Goal: Task Accomplishment & Management: Manage account settings

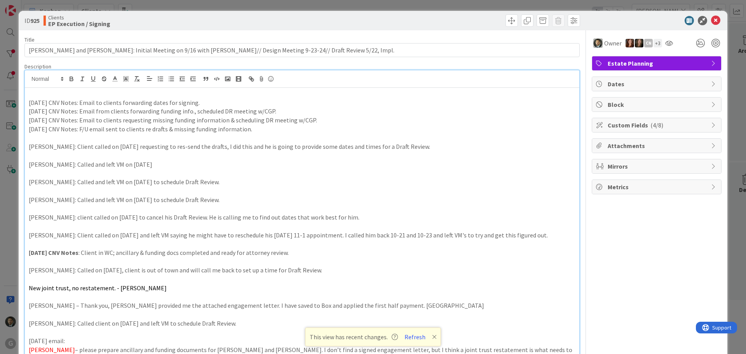
scroll to position [75, 0]
click at [499, 3] on div "ID 925 Clients EP Execution / Signing Title 112 / 128 [PERSON_NAME] and [PERSON…" at bounding box center [373, 177] width 746 height 354
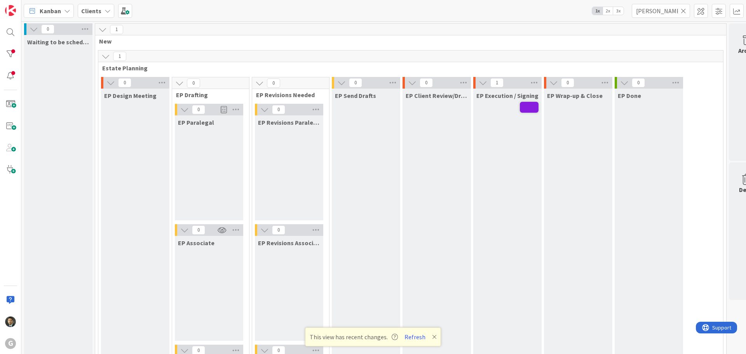
click at [683, 9] on icon at bounding box center [683, 10] width 5 height 7
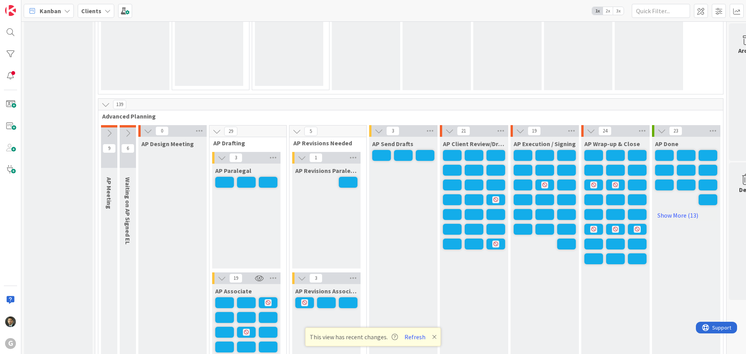
scroll to position [505, 0]
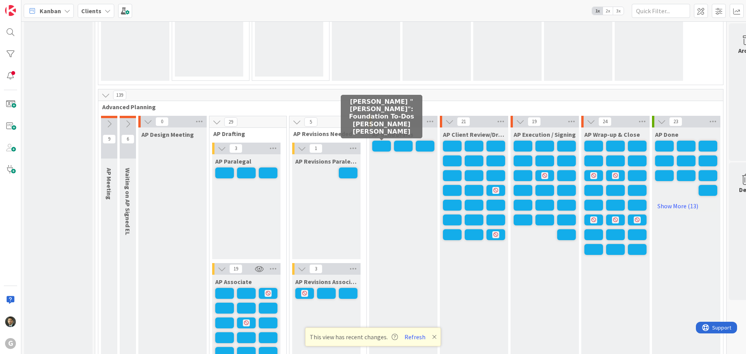
click at [383, 145] on span at bounding box center [381, 146] width 19 height 11
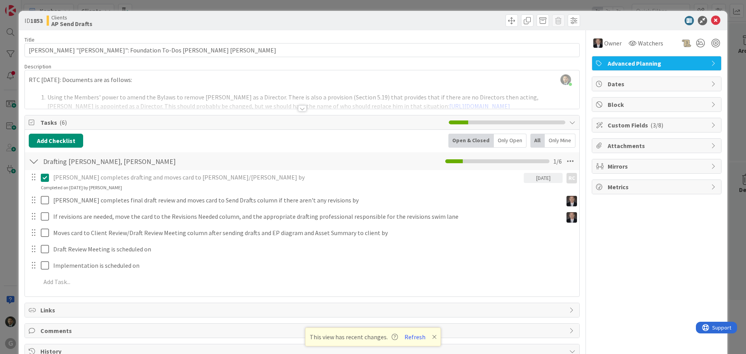
click at [361, 3] on div "ID 1853 Clients AP Send Drafts Title 49 / 128 [PERSON_NAME] "[PERSON_NAME]": Fo…" at bounding box center [373, 177] width 746 height 354
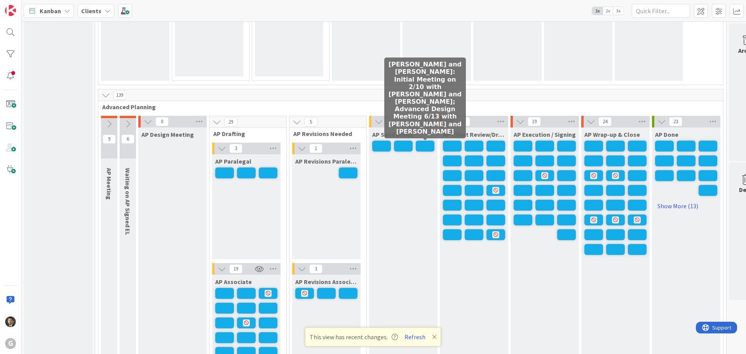
click at [421, 144] on span at bounding box center [425, 146] width 19 height 11
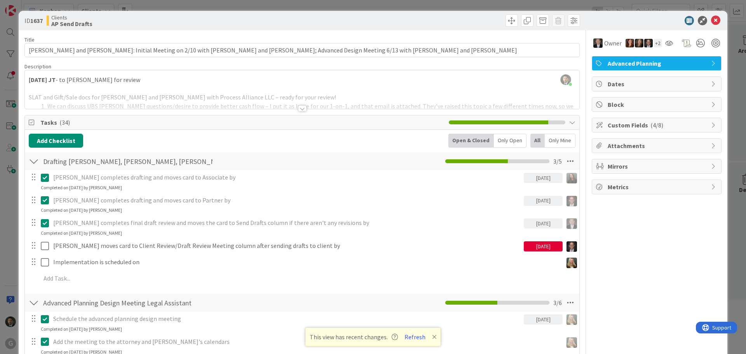
click at [447, 7] on div "ID 1637 Clients AP Send Drafts Title 120 / 128 [PERSON_NAME] and [PERSON_NAME]:…" at bounding box center [373, 177] width 746 height 354
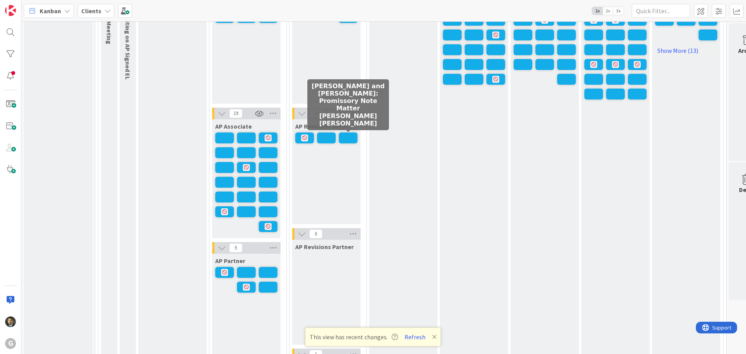
click at [344, 135] on span at bounding box center [348, 138] width 19 height 11
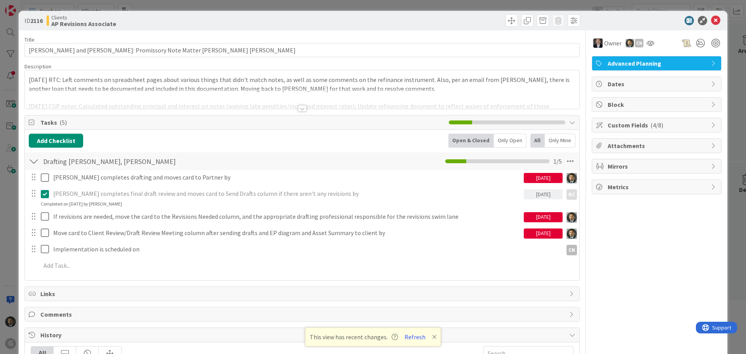
click at [30, 79] on div "[DATE] RTC: Left comments on spreadsheet pages about various things that didn't…" at bounding box center [302, 89] width 555 height 38
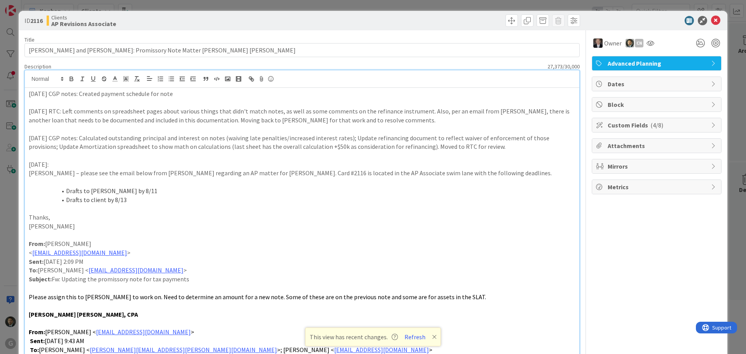
click at [356, 4] on div "ID 2116 Clients AP Revisions Associate Title 61 / 128 [PERSON_NAME] and [PERSON…" at bounding box center [373, 177] width 746 height 354
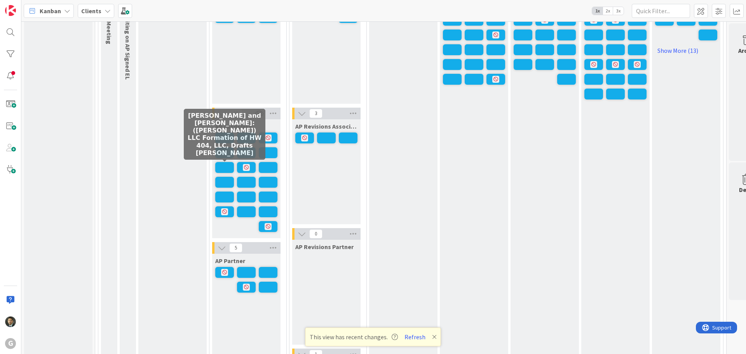
click at [226, 169] on span at bounding box center [224, 167] width 19 height 11
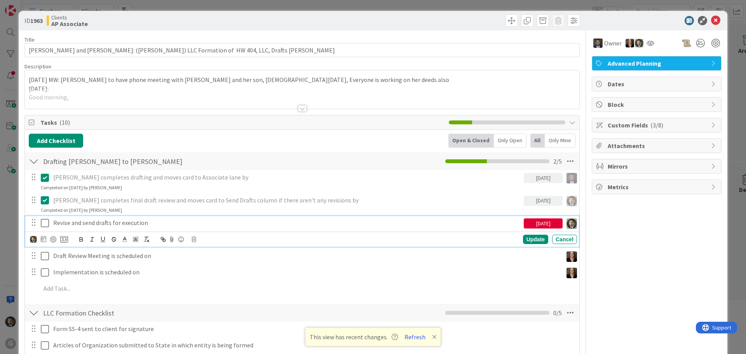
click at [102, 222] on p "Revise and send drafts for execution" at bounding box center [287, 222] width 468 height 9
click at [43, 238] on icon at bounding box center [43, 239] width 5 height 6
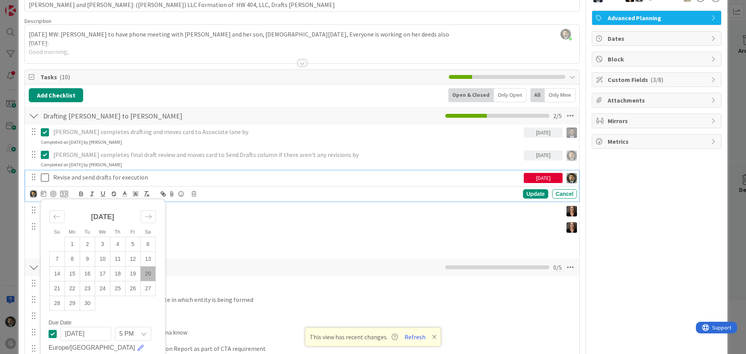
scroll to position [117, 0]
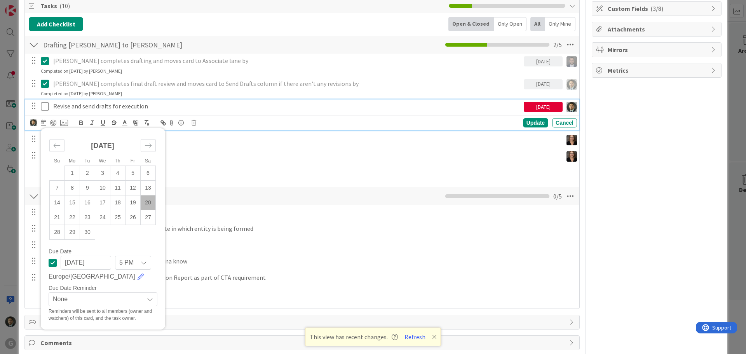
click at [545, 107] on div "[DATE]" at bounding box center [543, 107] width 39 height 10
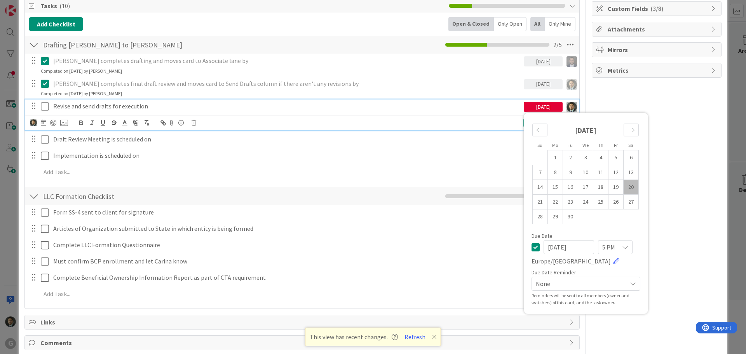
click at [532, 249] on icon at bounding box center [536, 247] width 8 height 9
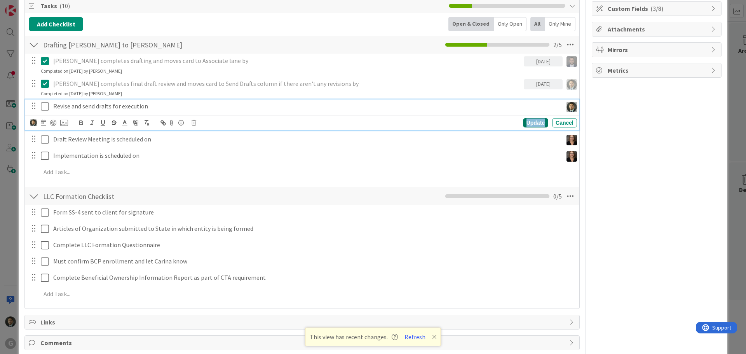
click at [534, 122] on div "Update" at bounding box center [535, 122] width 25 height 9
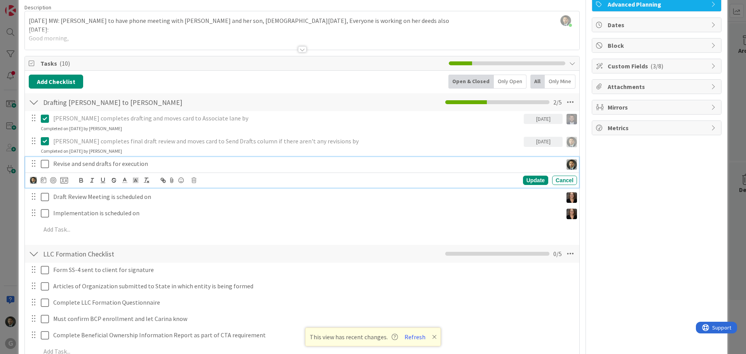
scroll to position [0, 0]
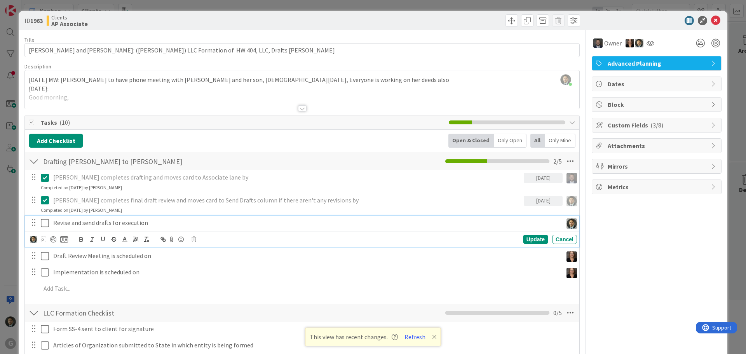
click at [447, 19] on div at bounding box center [442, 20] width 276 height 12
click at [591, 2] on div "ID 1963 Clients AP Associate Title 93 / 128 [PERSON_NAME] and [PERSON_NAME]: ([…" at bounding box center [373, 177] width 746 height 354
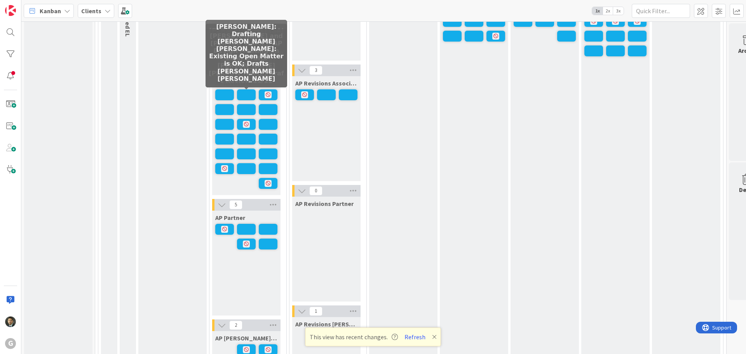
scroll to position [700, 0]
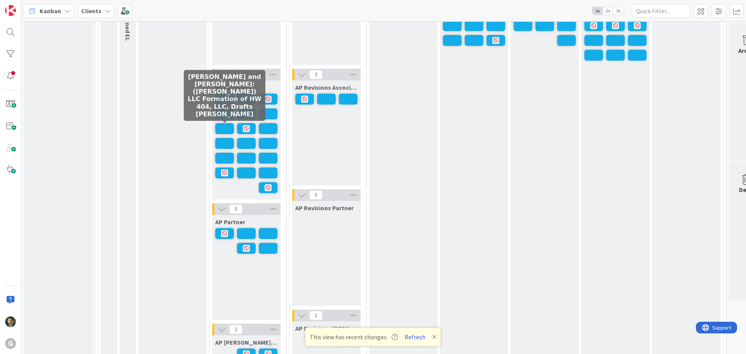
click at [222, 129] on span at bounding box center [224, 128] width 19 height 11
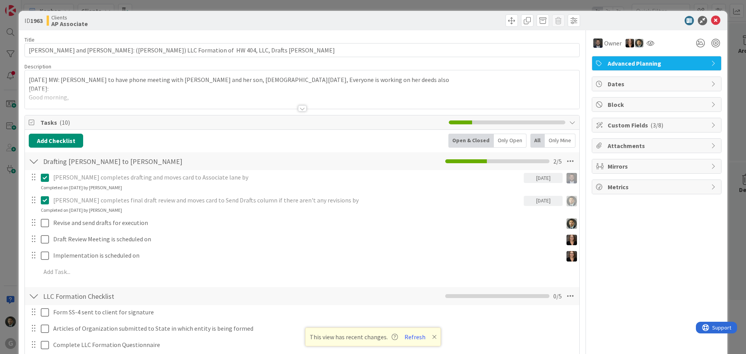
click at [637, 106] on span "Block" at bounding box center [658, 104] width 100 height 9
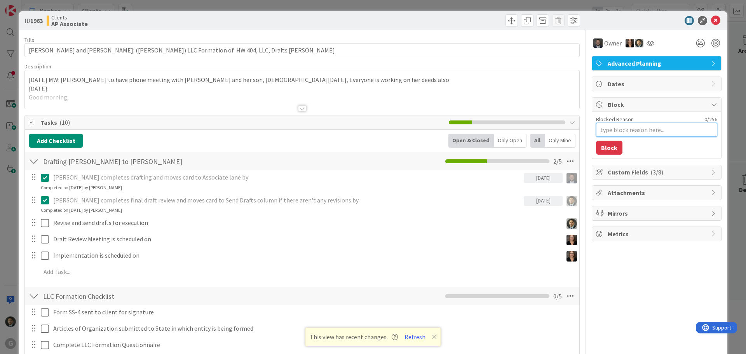
click at [636, 123] on textarea "Blocked Reason" at bounding box center [656, 130] width 121 height 14
type textarea "x"
type textarea "W"
type textarea "x"
type textarea "Wa"
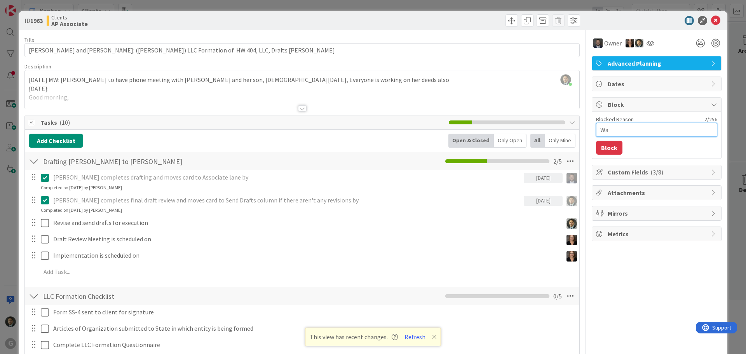
type textarea "x"
type textarea "Wait"
type textarea "x"
type textarea "Waiti"
type textarea "x"
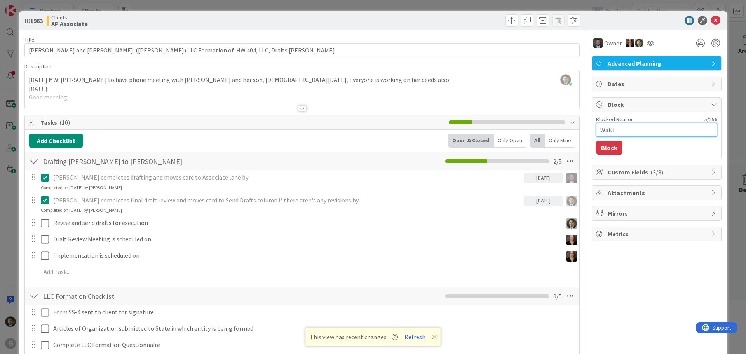
type textarea "Waitin"
type textarea "x"
type textarea "Waiting"
type textarea "x"
type textarea "Waiting"
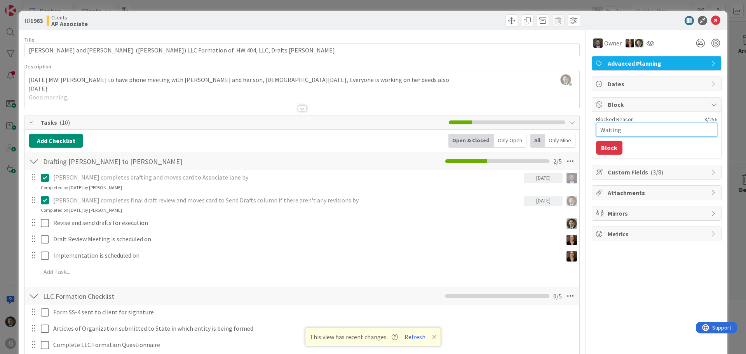
type textarea "x"
type textarea "Waiting o"
type textarea "x"
type textarea "Waiting on"
type textarea "x"
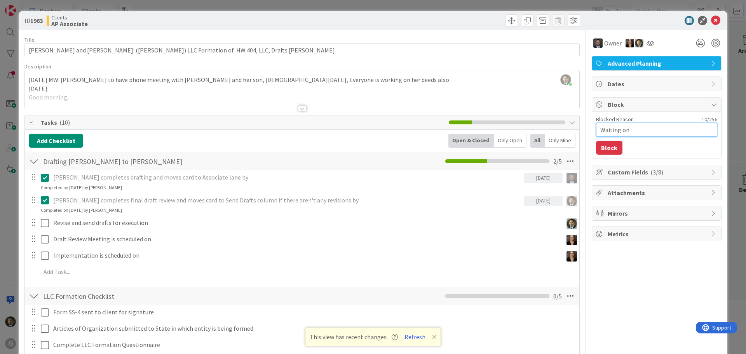
type textarea "Waiting on"
type textarea "x"
type textarea "Waiting on r"
type textarea "x"
type textarea "Waiting on re"
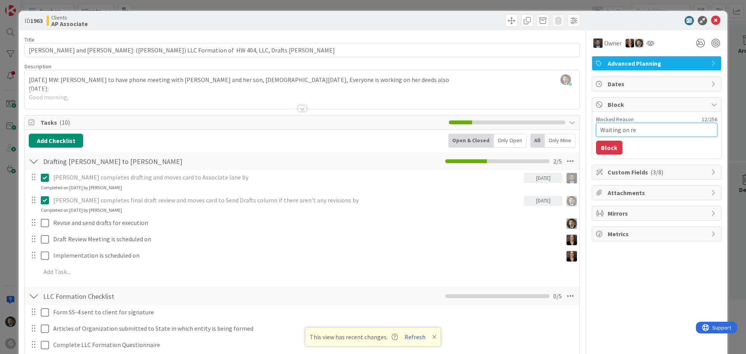
type textarea "x"
type textarea "Waiting on rev"
type textarea "x"
type textarea "Waiting on revi"
type textarea "x"
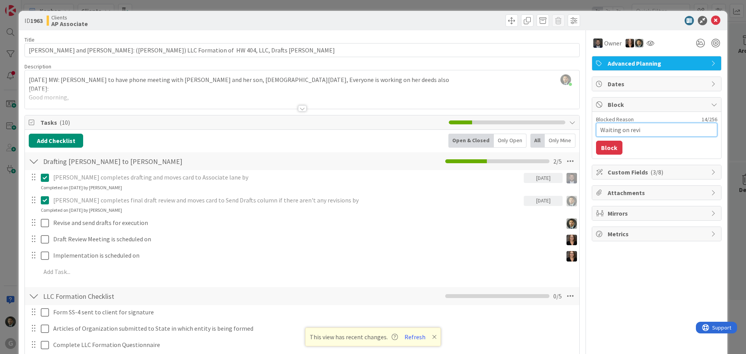
type textarea "Waiting on [PERSON_NAME]"
type textarea "x"
type textarea "Waiting on revise"
type textarea "x"
type textarea "Waiting on revised"
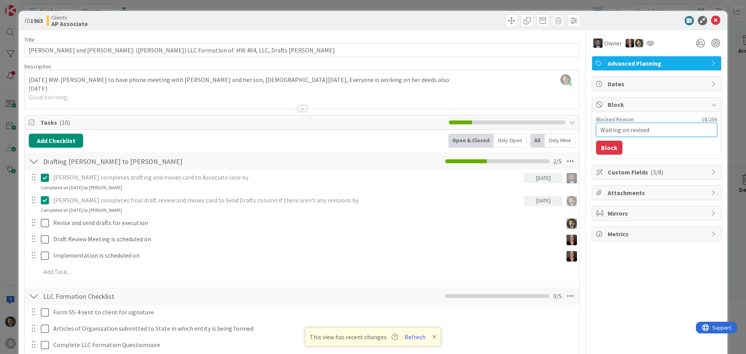
type textarea "x"
type textarea "Waiting on revised"
type textarea "x"
type textarea "Waiting on revised a"
type textarea "x"
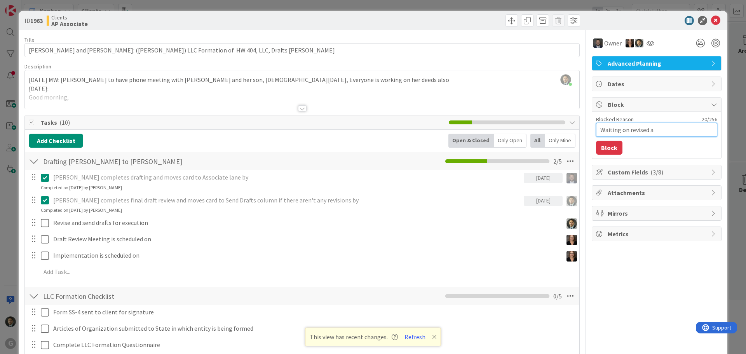
type textarea "Waiting on revised as"
type textarea "x"
type textarea "Waiting on revised ass"
type textarea "x"
type textarea "Waiting on revised assi"
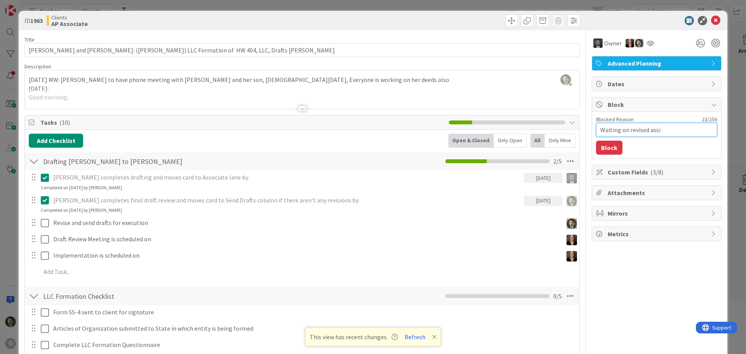
type textarea "x"
type textarea "Waiting on revised assig"
type textarea "x"
type textarea "Waiting on revised assign"
type textarea "x"
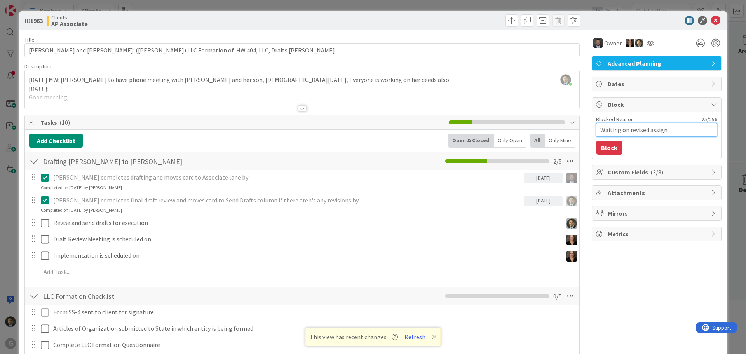
type textarea "Waiting on revised assignm"
type textarea "x"
type textarea "Waiting on revised assignme"
type textarea "x"
type textarea "Waiting on revised assignmen"
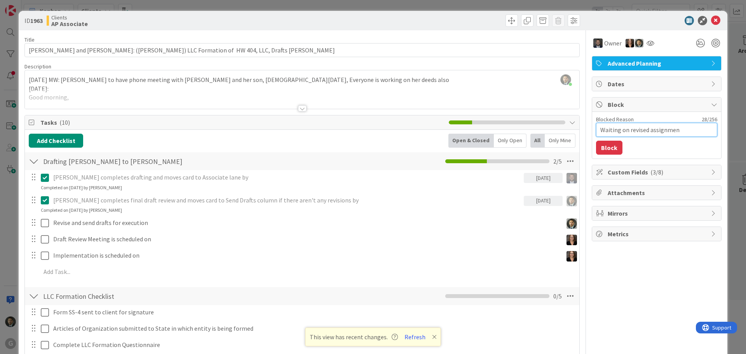
type textarea "x"
type textarea "Waiting on revised assignment"
type textarea "x"
type textarea "Waiting on revised assignment"
type textarea "x"
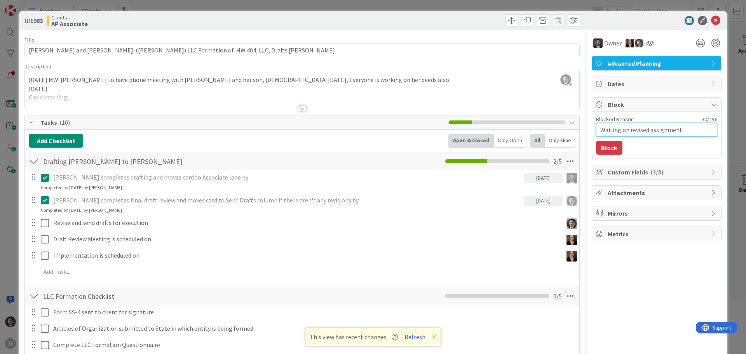
type textarea "Waiting on revised assignment d"
type textarea "x"
type textarea "Waiting on revised assignment de"
type textarea "x"
type textarea "Waiting on revised assignment det"
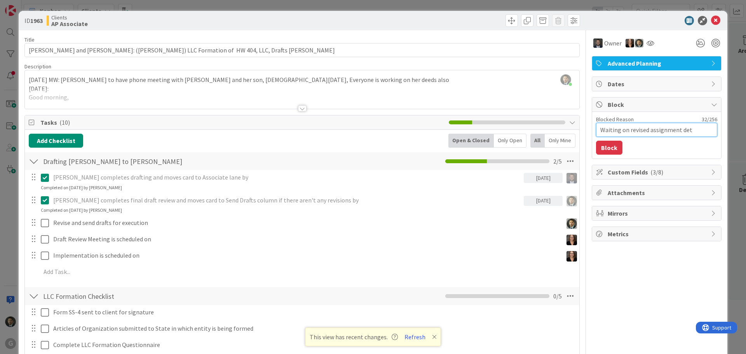
type textarea "x"
type textarea "Waiting on revised assignment deta"
type textarea "x"
type textarea "Waiting on revised assignment detai"
type textarea "x"
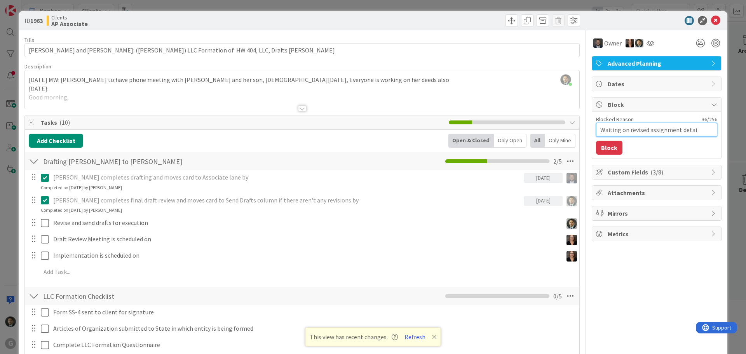
type textarea "Waiting on revised assignment detail"
type textarea "x"
type textarea "Waiting on revised assignment details"
type textarea "x"
type textarea "Waiting on revised assignment details"
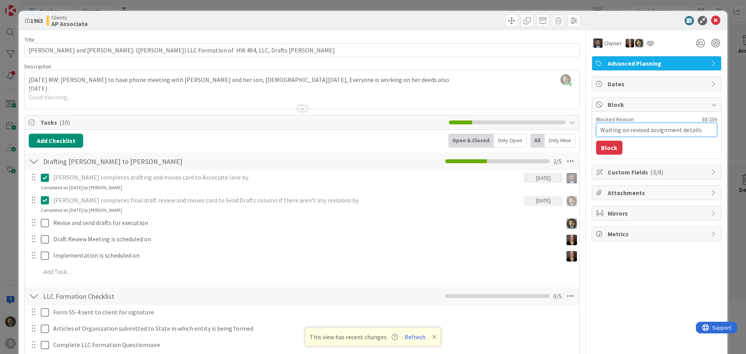
type textarea "x"
type textarea "Waiting on revised assignment details f"
type textarea "x"
type textarea "Waiting on revised assignment details fr"
type textarea "x"
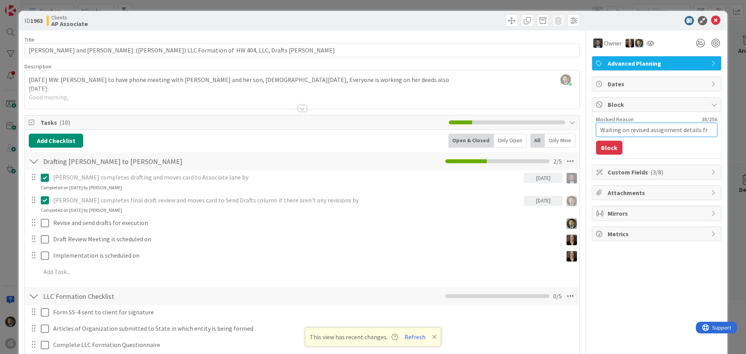
type textarea "Waiting on revised assignment details fro"
type textarea "x"
type textarea "Waiting on revised assignment details from"
type textarea "x"
type textarea "Waiting on revised assignment details from"
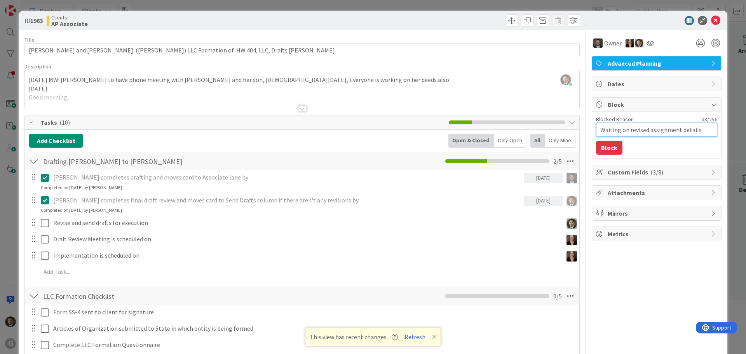
type textarea "x"
type textarea "Waiting on revised assignment details from J"
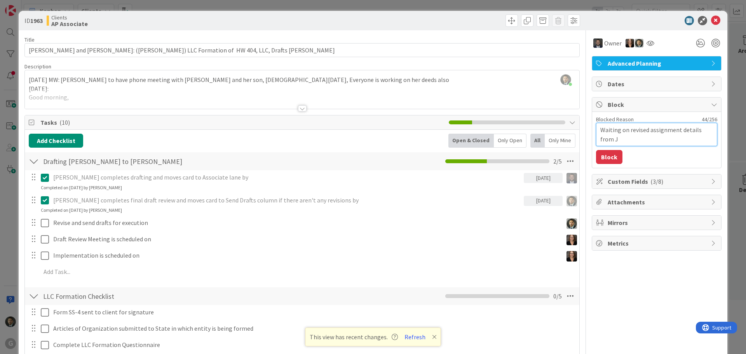
type textarea "x"
type textarea "Waiting on revised assignment details from [PERSON_NAME]"
type textarea "x"
type textarea "Waiting on revised assignment details from JBW"
click at [605, 162] on button "Block" at bounding box center [609, 157] width 26 height 14
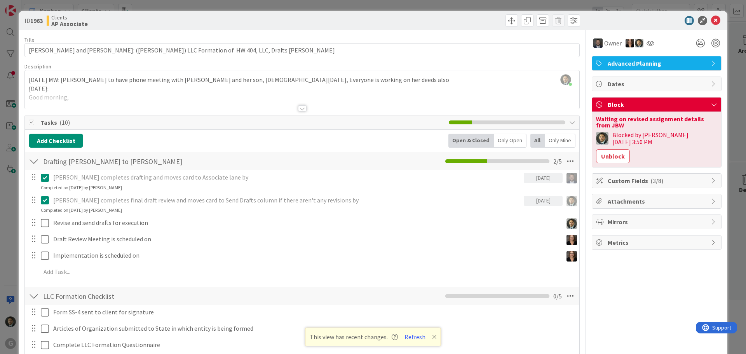
click at [457, 6] on div "ID 1963 Clients AP Associate Title 93 / 128 [PERSON_NAME] and [PERSON_NAME]: ([…" at bounding box center [373, 177] width 746 height 354
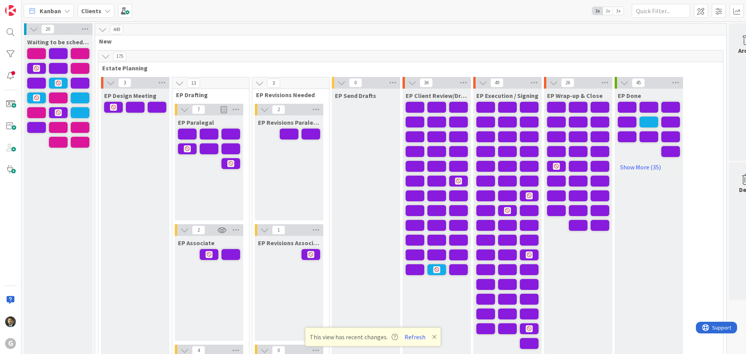
scroll to position [78, 0]
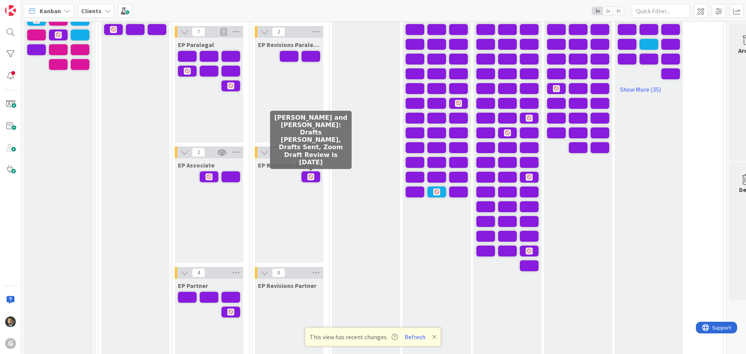
click at [306, 173] on span at bounding box center [311, 176] width 19 height 11
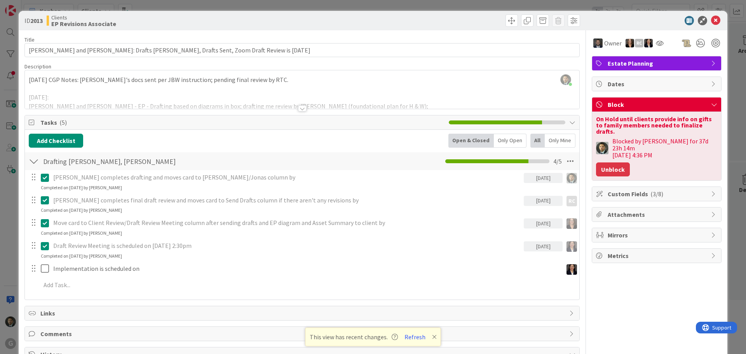
click at [616, 162] on button "Unblock" at bounding box center [613, 169] width 34 height 14
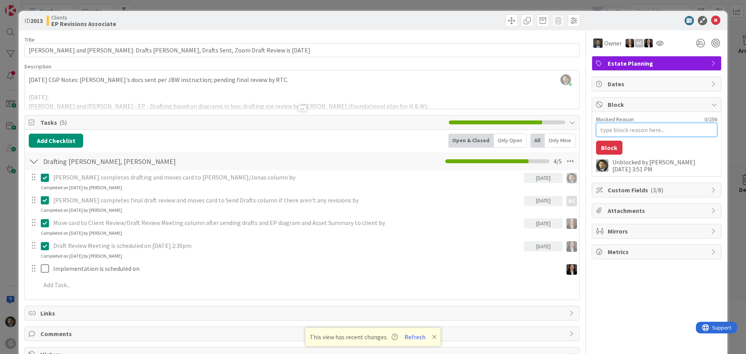
click at [622, 132] on textarea "Blocked Reason" at bounding box center [656, 130] width 121 height 14
type textarea "x"
type textarea "M"
type textarea "x"
type textarea "Me"
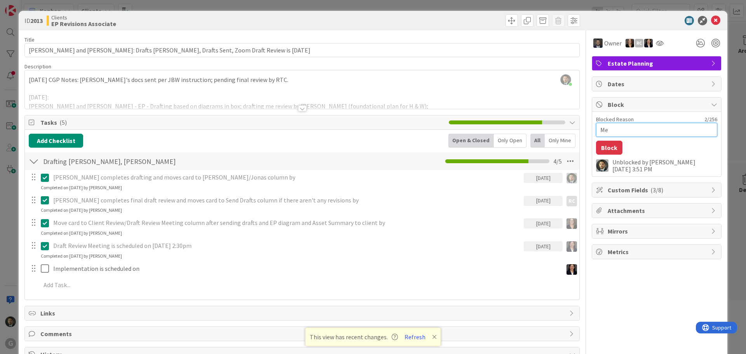
type textarea "x"
type textarea "Mee"
type textarea "x"
type textarea "Meet"
type textarea "x"
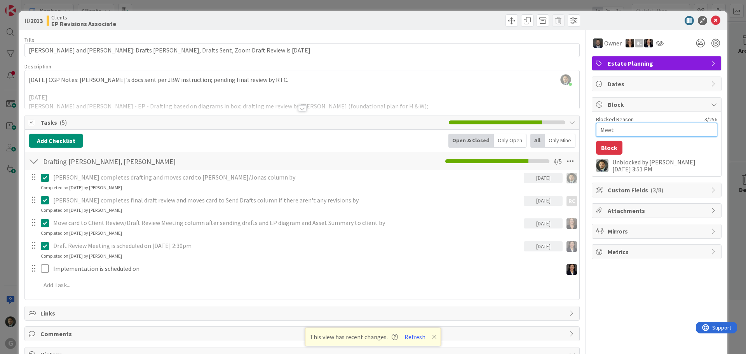
type textarea "Meeti"
type textarea "x"
type textarea "Meetin"
type textarea "x"
type textarea "Meeting"
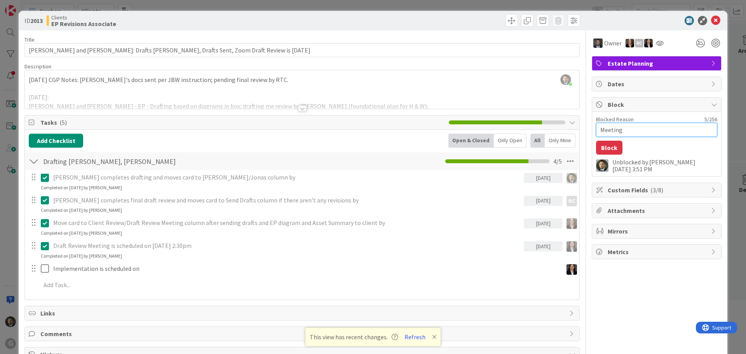
type textarea "x"
type textarea "Meeting"
type textarea "x"
type textarea "Meeting t"
type textarea "x"
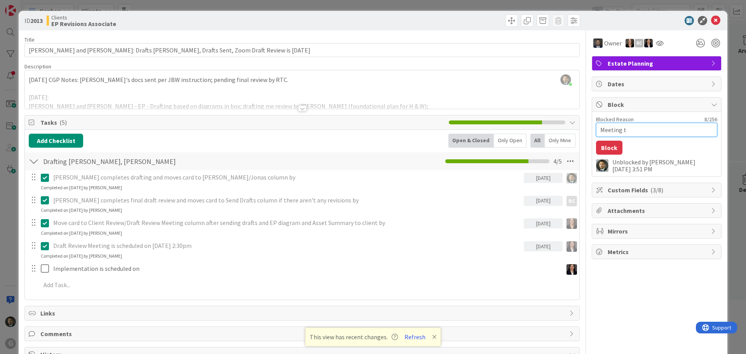
type textarea "Meeting to"
type textarea "x"
type textarea "Meeting to"
type textarea "x"
type textarea "Meeting to g"
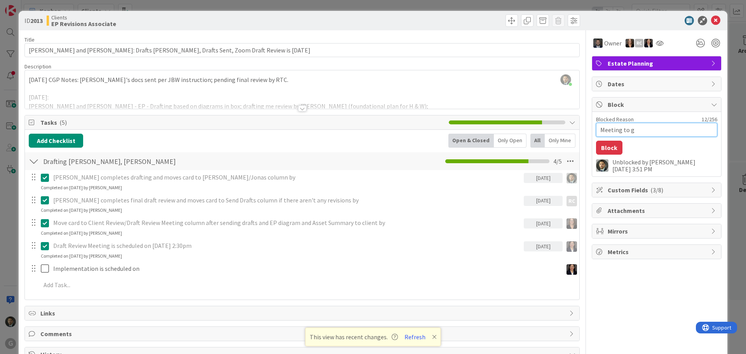
type textarea "x"
type textarea "Meeting to [GEOGRAPHIC_DATA]"
type textarea "x"
type textarea "Meeting to gat"
type textarea "x"
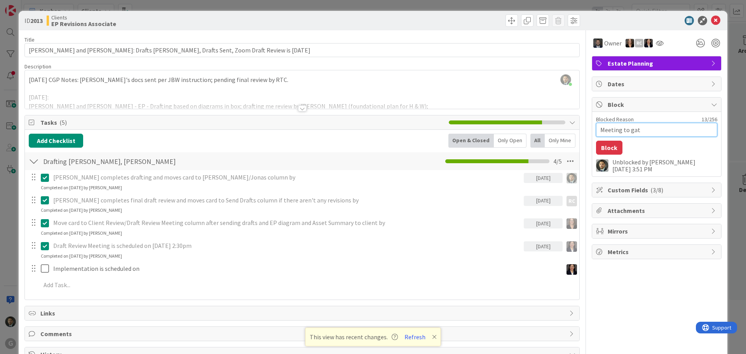
type textarea "Meeting to gath"
type textarea "x"
type textarea "Meeting to gathe"
type textarea "x"
type textarea "Meeting to gather"
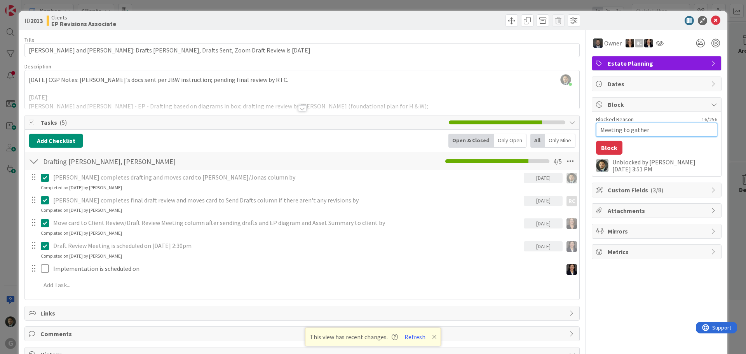
type textarea "x"
type textarea "Meeting to gather"
type textarea "x"
type textarea "Meeting to gather i"
type textarea "x"
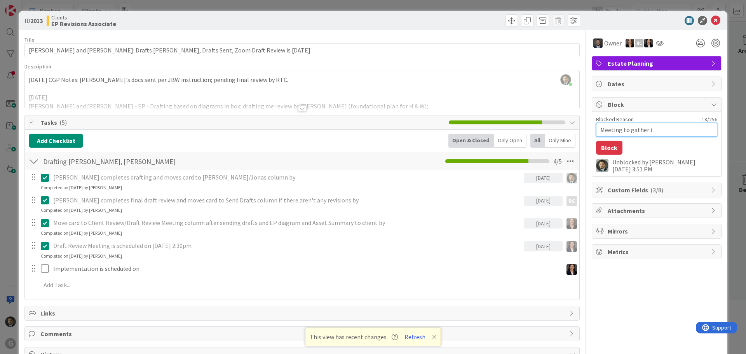
type textarea "Meeting to gather in"
type textarea "x"
type textarea "Meeting to gather inf"
type textarea "x"
type textarea "Meeting to gather info"
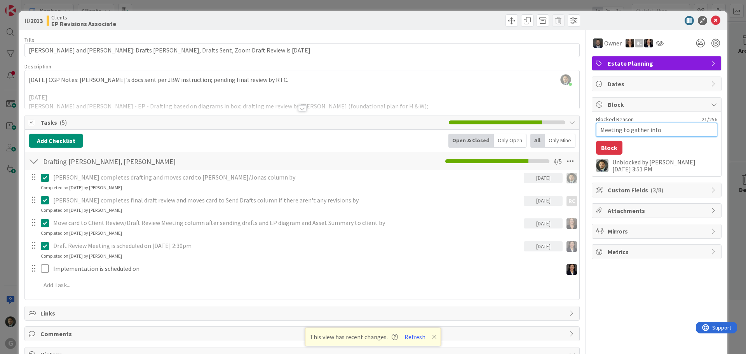
type textarea "x"
type textarea "Meeting to gather info"
type textarea "x"
type textarea "Meeting to gather info n"
type textarea "x"
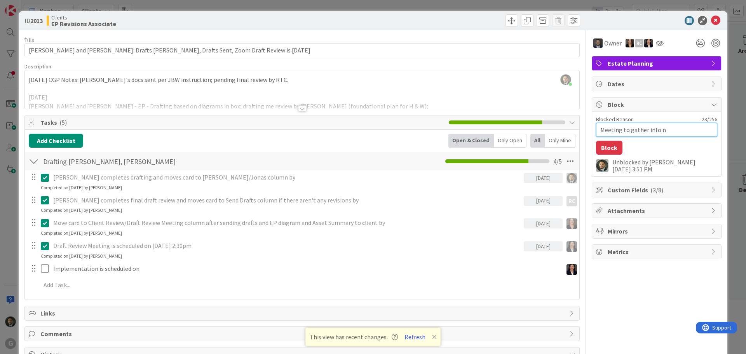
type textarea "Meeting to gather info ne"
type textarea "x"
type textarea "Meeting to gather info nee"
type textarea "x"
type textarea "Meeting to gather info need"
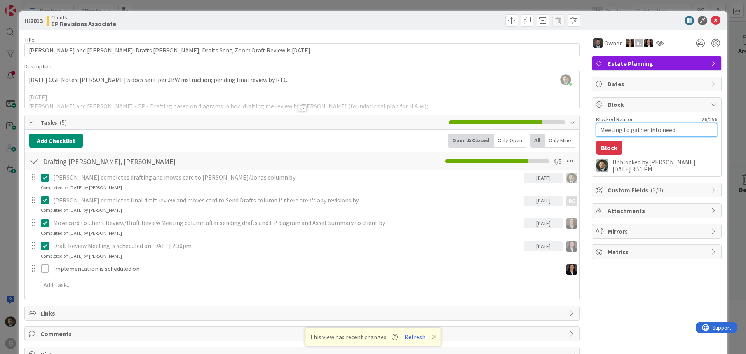
type textarea "x"
type textarea "Meeting to gather info neede"
type textarea "x"
type textarea "Meeting to gather info needed"
type textarea "x"
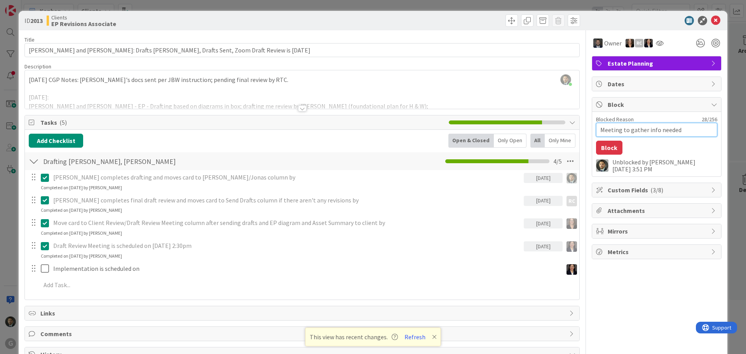
type textarea "Meeting to gather info needed"
type textarea "x"
type textarea "Meeting to gather info needed t"
type textarea "x"
type textarea "Meeting to gather info needed to"
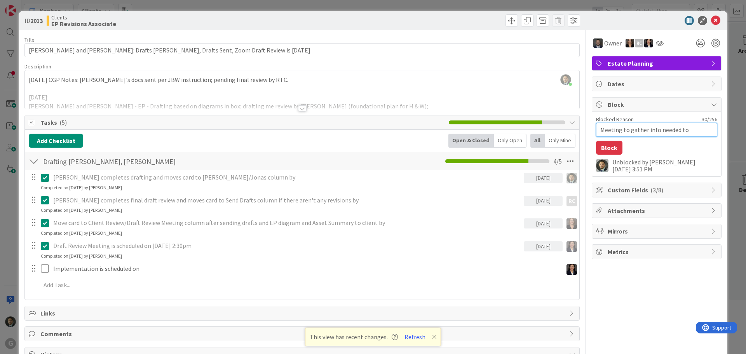
type textarea "x"
type textarea "Meeting to gather info needed to"
type textarea "x"
type textarea "Meeting to gather info needed to f"
type textarea "x"
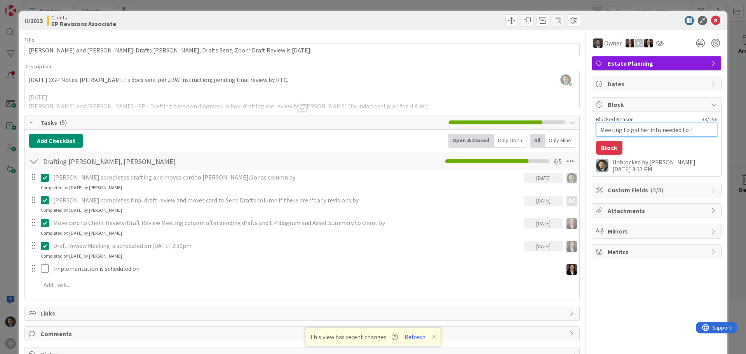
type textarea "Meeting to gather info needed to fi"
type textarea "x"
type textarea "Meeting to gather info needed to fin"
type textarea "x"
type textarea "Meeting to gather info needed to fini"
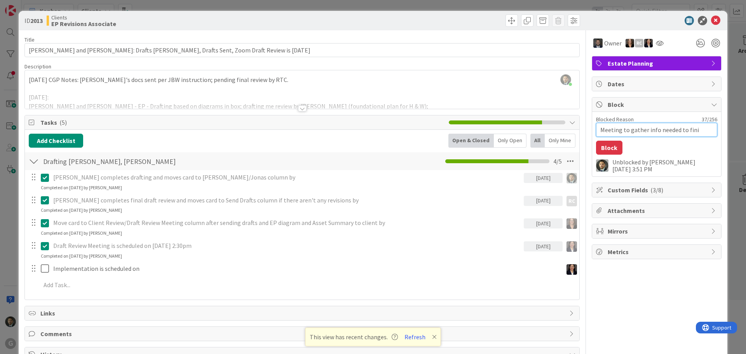
type textarea "x"
type textarea "Meeting to gather info needed to finish"
type textarea "x"
type textarea "Meeting to gather info needed to finish"
type textarea "x"
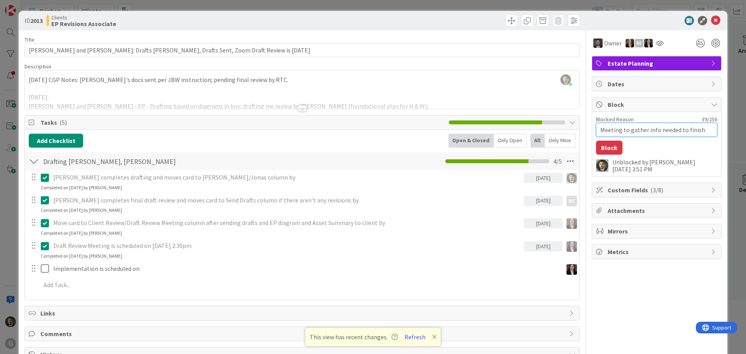
type textarea "Meeting to gather info needed to finish f"
type textarea "x"
type textarea "Meeting to gather info needed to finish fo"
type textarea "x"
type textarea "Meeting to gather info needed to finish fou"
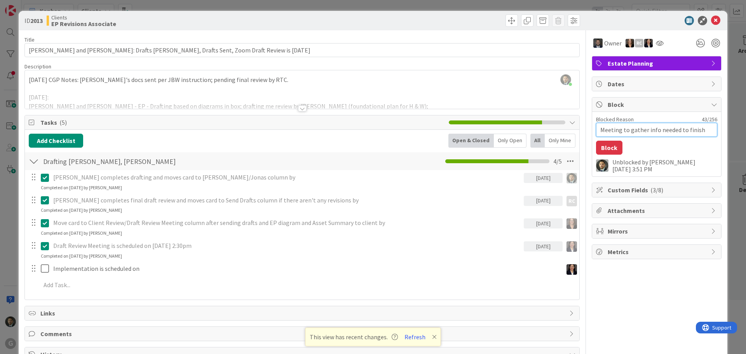
type textarea "x"
type textarea "Meeting to gather info needed to finish foun"
type textarea "x"
type textarea "Meeting to gather info needed to finish found"
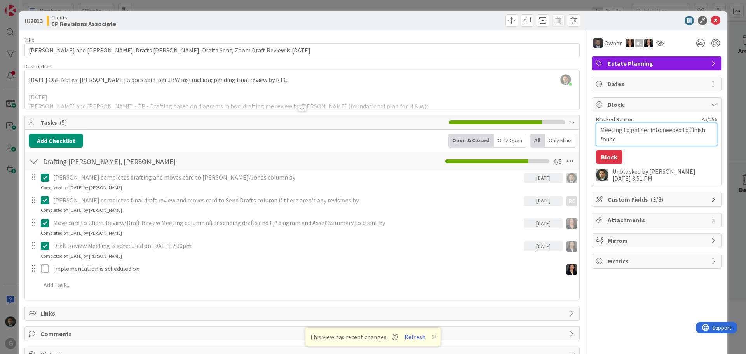
type textarea "x"
type textarea "Meeting to gather info needed to finish founda"
type textarea "x"
type textarea "Meeting to gather info needed to finish foundat"
type textarea "x"
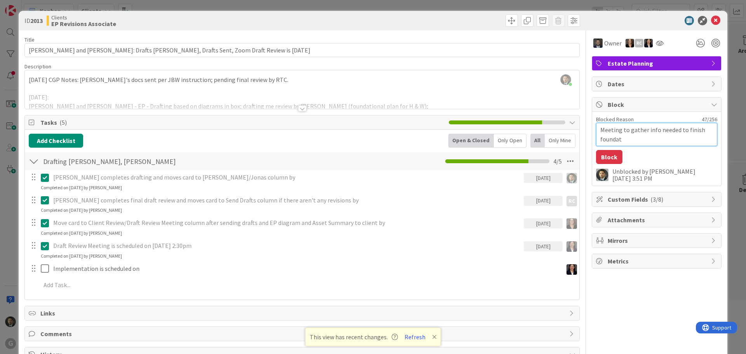
type textarea "Meeting to gather info needed to finish foundati"
type textarea "x"
type textarea "Meeting to gather info needed to finish foundatio"
type textarea "x"
type textarea "Meeting to gather info needed to finish foundation"
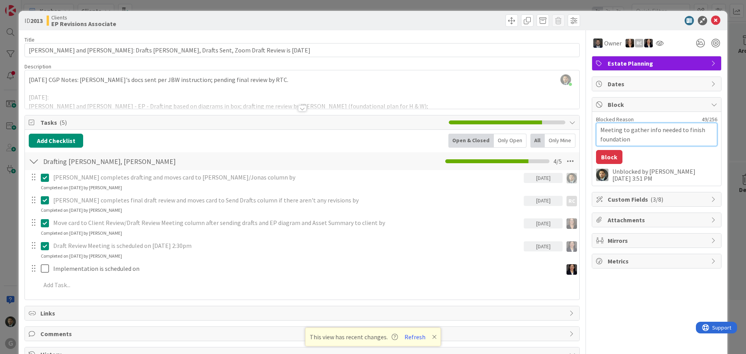
type textarea "x"
type textarea "Meeting to gather info needed to finish foundationa"
type textarea "x"
type textarea "Meeting to gather info needed to finish foundational"
type textarea "x"
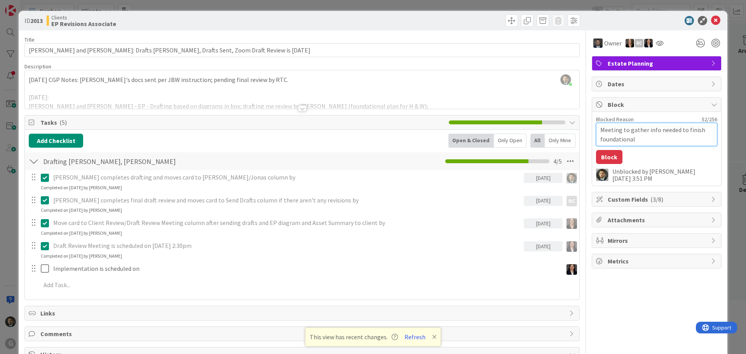
type textarea "Meeting to gather info needed to finish foundational"
type textarea "x"
type textarea "Meeting to gather info needed to finish foundational E"
type textarea "x"
type textarea "Meeting to gather info needed to finish foundational EP"
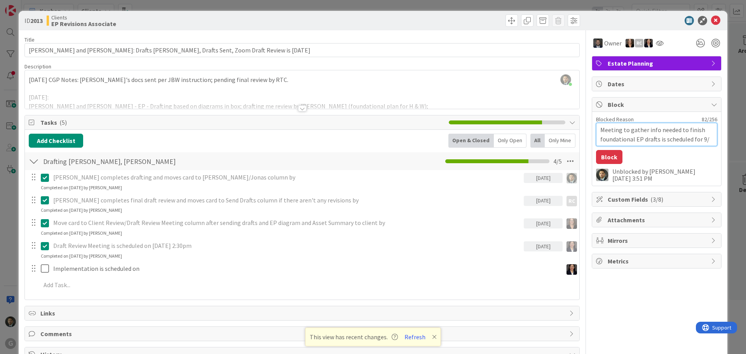
click at [702, 140] on textarea "Meeting to gather info needed to finish foundational EP drafts is scheduled for…" at bounding box center [656, 134] width 121 height 23
click at [596, 152] on button "Block" at bounding box center [609, 157] width 26 height 14
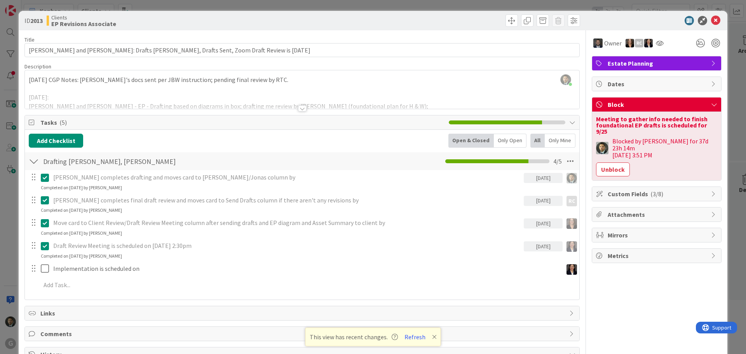
click at [297, 7] on div "ID 2013 Clients EP Revisions Associate Title 89 / 128 [PERSON_NAME] and [PERSON…" at bounding box center [373, 177] width 746 height 354
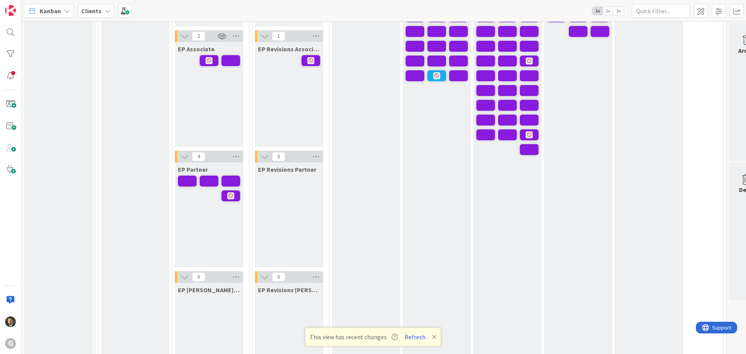
scroll to position [194, 0]
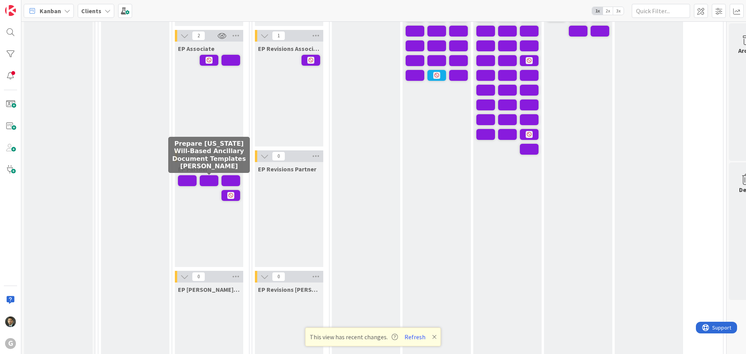
click at [206, 181] on span at bounding box center [209, 180] width 19 height 11
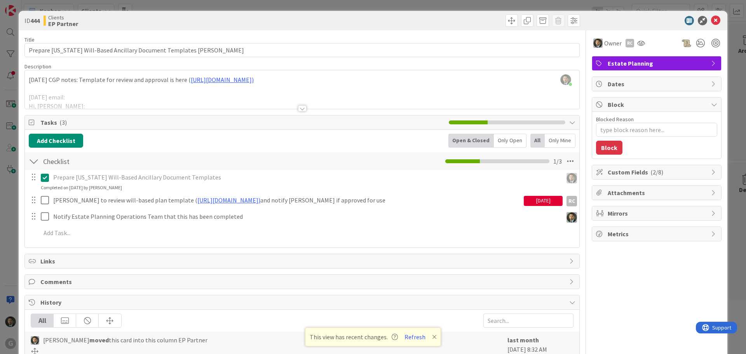
click at [270, 5] on div "ID 444 Clients EP Partner Title 61 / 128 Prepare [US_STATE] Will-Based Ancillar…" at bounding box center [373, 177] width 746 height 354
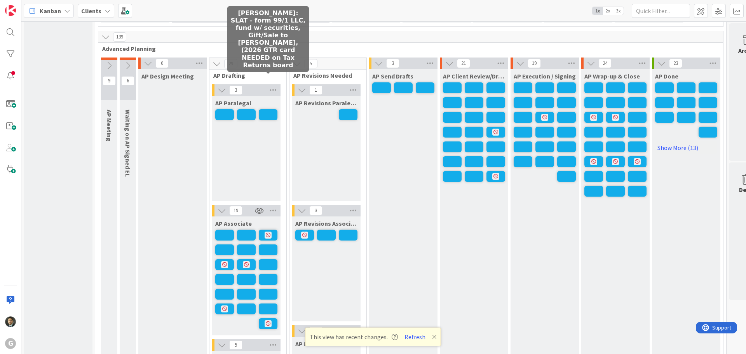
scroll to position [622, 0]
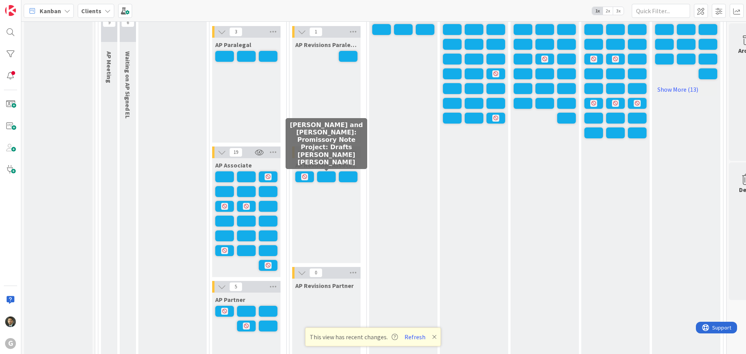
click at [320, 173] on span at bounding box center [326, 176] width 19 height 11
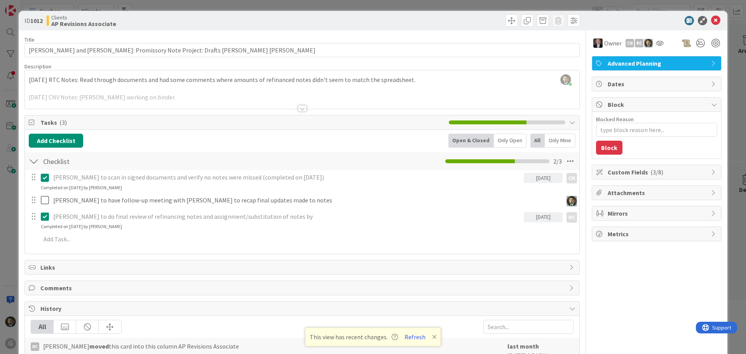
click at [365, 3] on div "ID 1012 Clients AP Revisions Associate Title 72 / 128 [PERSON_NAME] and [PERSON…" at bounding box center [373, 177] width 746 height 354
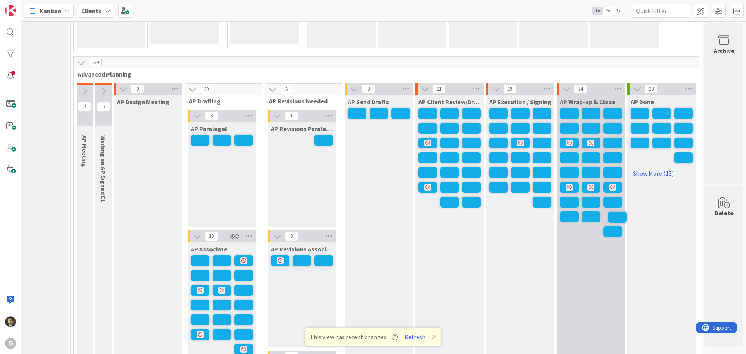
scroll to position [538, 26]
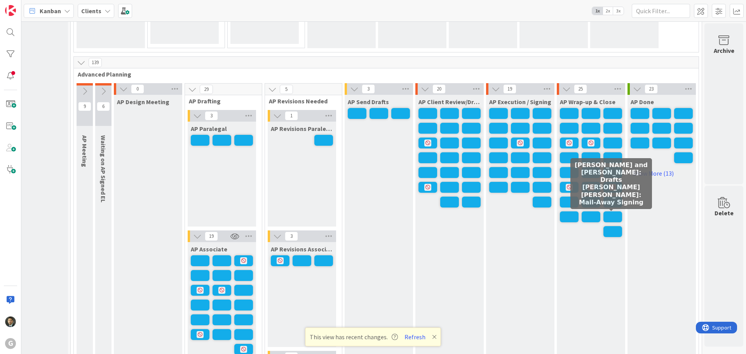
click at [610, 215] on span at bounding box center [613, 216] width 19 height 11
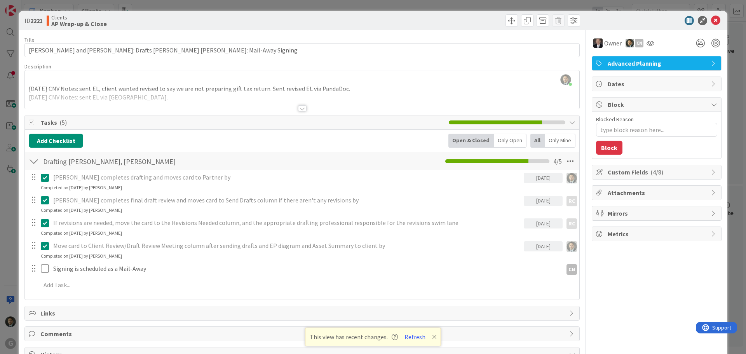
click at [447, 3] on div "ID 2221 Clients AP Wrap-up & Close Title 57 / 128 [PERSON_NAME] and [PERSON_NAM…" at bounding box center [373, 177] width 746 height 354
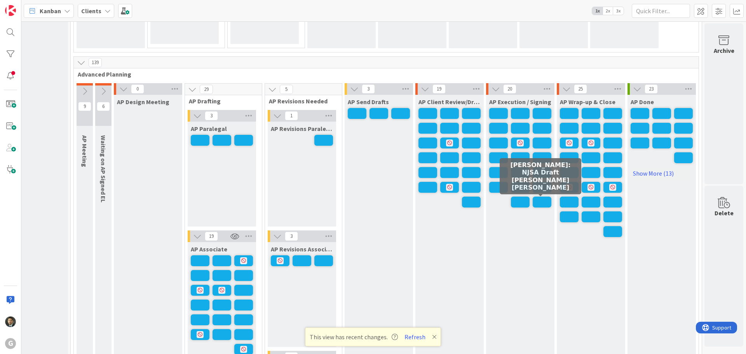
click at [538, 203] on span at bounding box center [542, 202] width 19 height 11
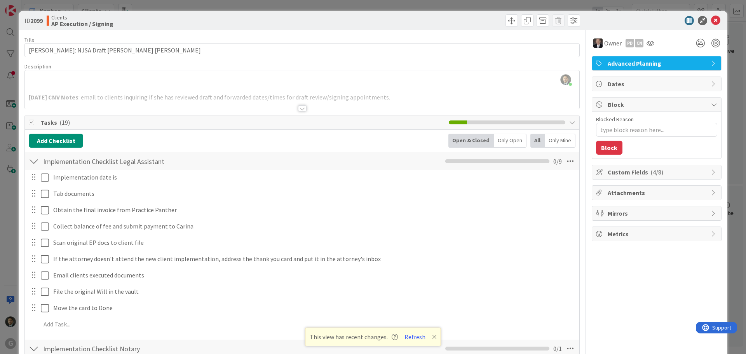
click at [456, 7] on div "ID 2099 Clients AP Execution / Signing Title 41 / 128 [PERSON_NAME][GEOGRAPHIC_…" at bounding box center [373, 177] width 746 height 354
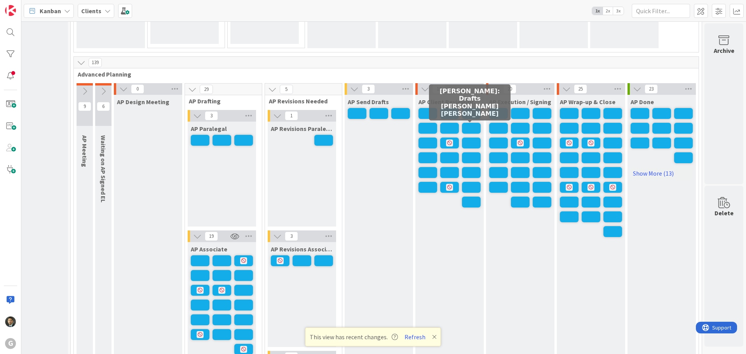
click at [468, 126] on span at bounding box center [471, 128] width 19 height 11
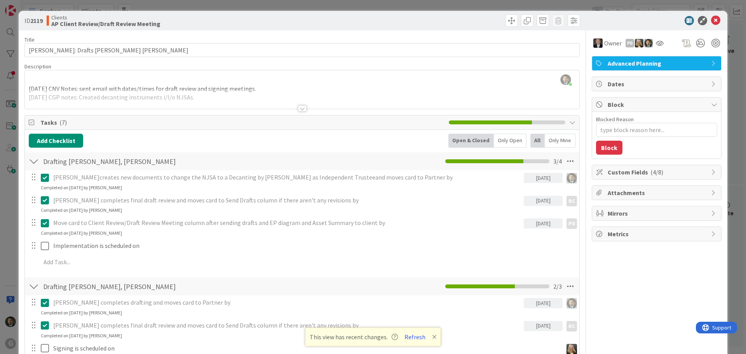
click at [449, 6] on div "ID 2119 Clients AP Client Review/Draft Review Meeting Title 31 / 128 [PERSON_NA…" at bounding box center [373, 177] width 746 height 354
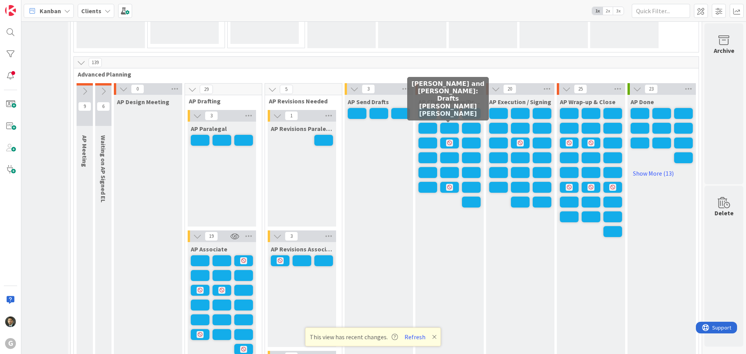
click at [448, 127] on span at bounding box center [449, 128] width 19 height 11
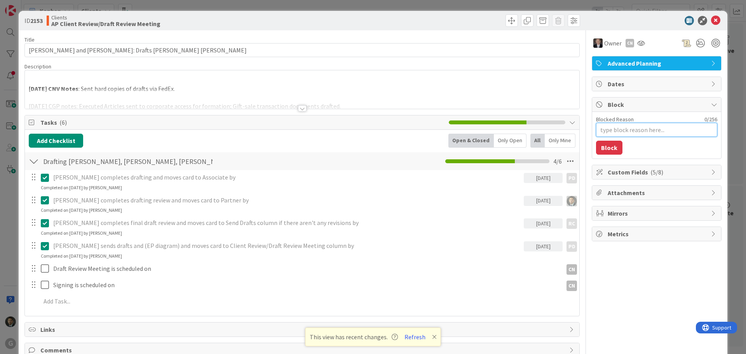
click at [599, 130] on textarea "Blocked Reason" at bounding box center [656, 130] width 121 height 14
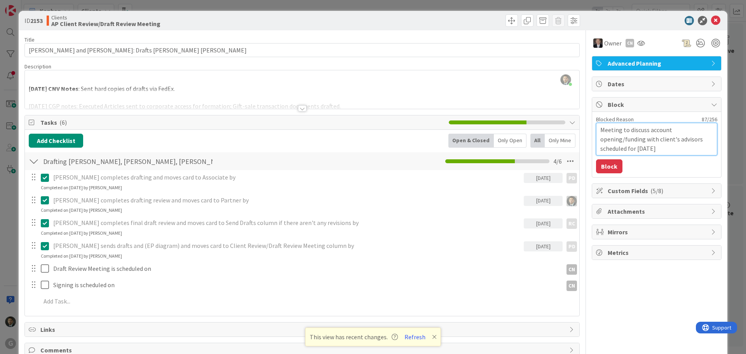
click at [650, 138] on textarea "Meeting to discuss account opening/funding with client's advisors scheduled for…" at bounding box center [656, 139] width 121 height 33
click at [608, 164] on button "Block" at bounding box center [609, 166] width 26 height 14
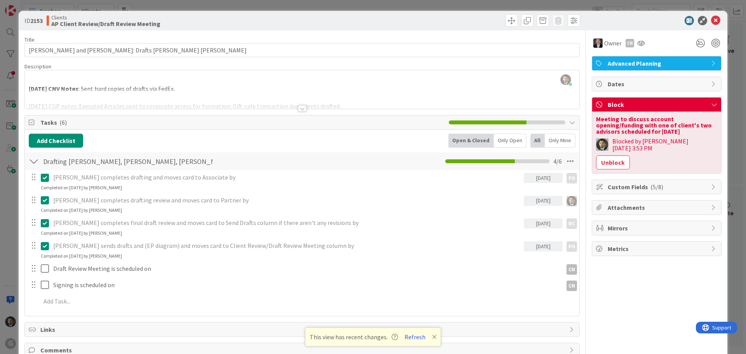
click at [447, 4] on div "ID 2153 Clients AP Client Review/Draft Review Meeting Title 51 / 128 [PERSON_NA…" at bounding box center [373, 177] width 746 height 354
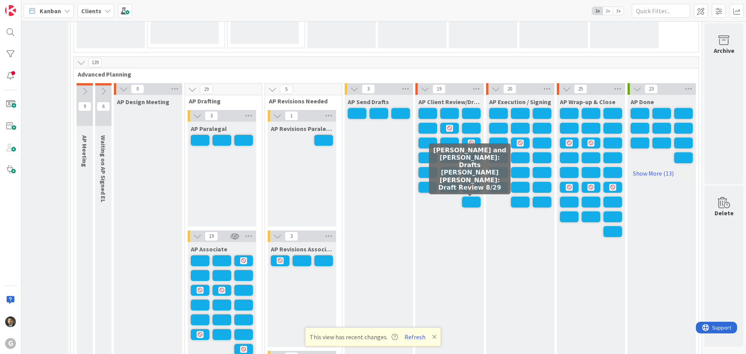
click at [472, 202] on span at bounding box center [471, 202] width 19 height 11
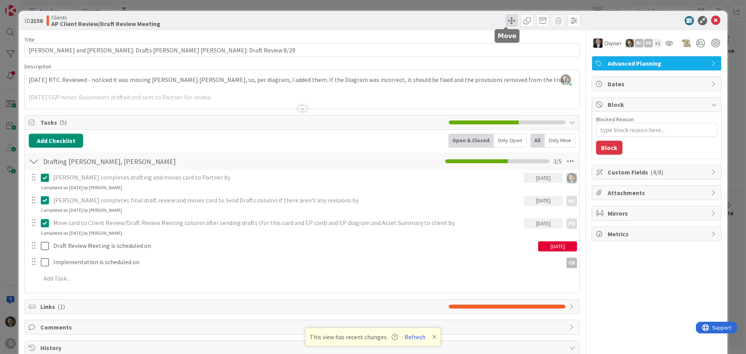
click at [506, 24] on span at bounding box center [512, 20] width 12 height 12
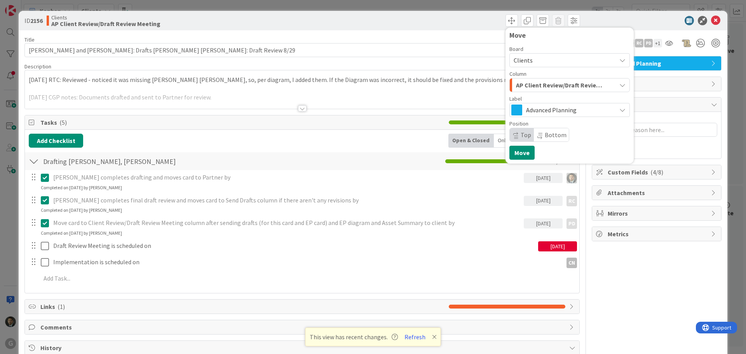
click at [535, 80] on span "AP Client Review/Draft Review Meeting" at bounding box center [560, 85] width 89 height 10
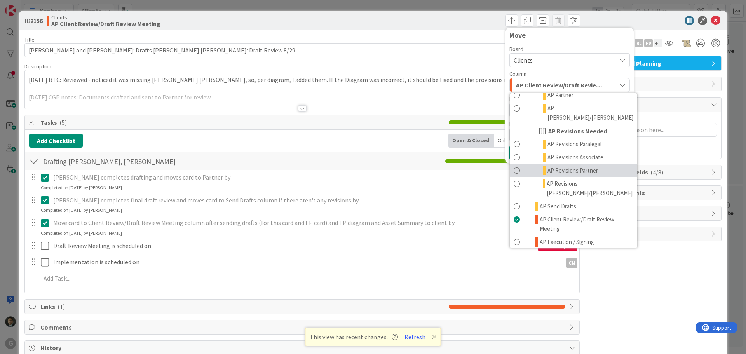
scroll to position [389, 0]
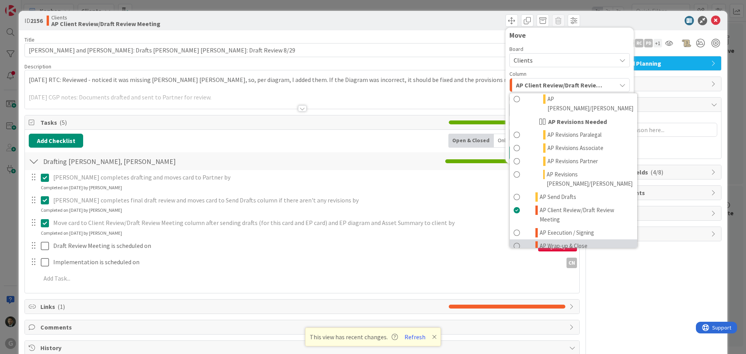
click at [551, 241] on span "AP Wrap-up & Close" at bounding box center [564, 245] width 48 height 9
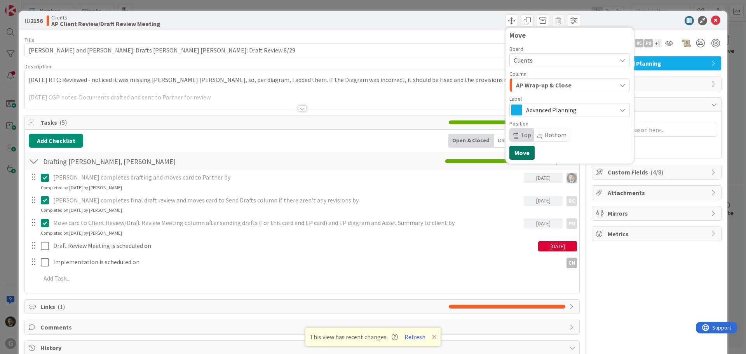
click at [522, 153] on button "Move" at bounding box center [522, 153] width 25 height 14
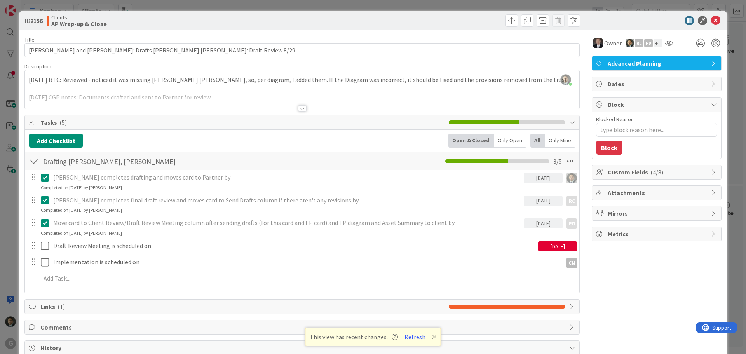
click at [448, 5] on div "ID 2156 Clients AP Wrap-up & Close Move Move Title 61 / 128 [PERSON_NAME] and […" at bounding box center [373, 177] width 746 height 354
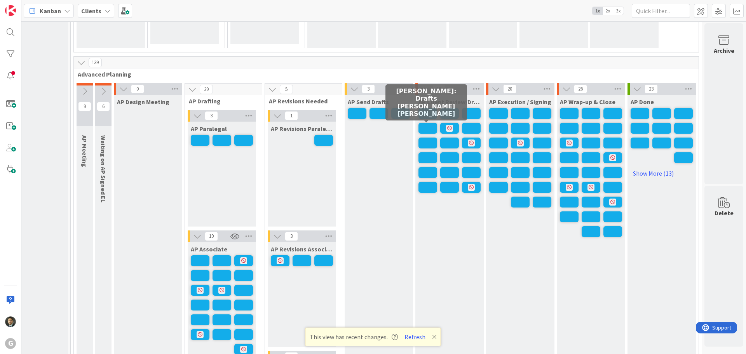
click at [428, 127] on span at bounding box center [428, 128] width 19 height 11
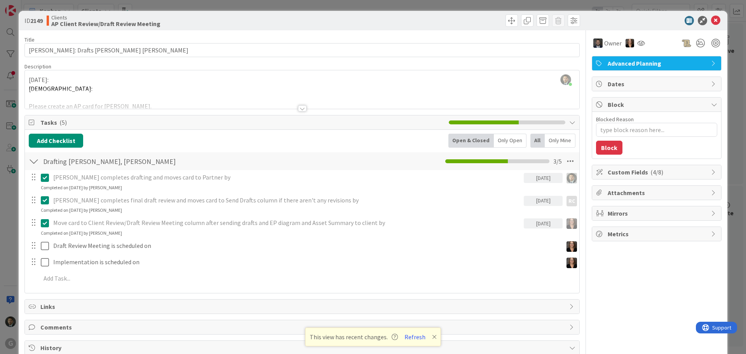
click at [298, 108] on div at bounding box center [302, 108] width 9 height 6
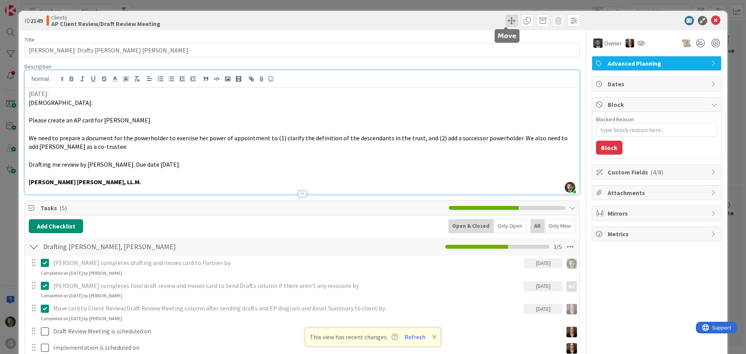
click at [506, 19] on span at bounding box center [512, 20] width 12 height 12
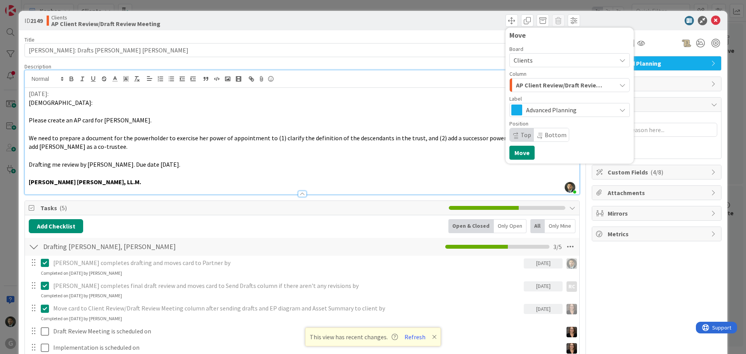
click at [536, 86] on span "AP Client Review/Draft Review Meeting" at bounding box center [560, 85] width 89 height 10
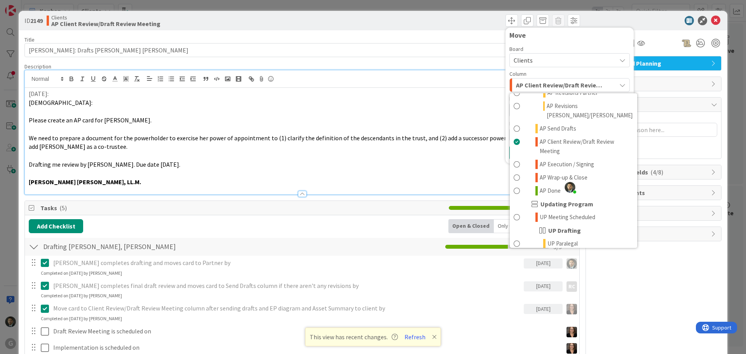
scroll to position [466, 0]
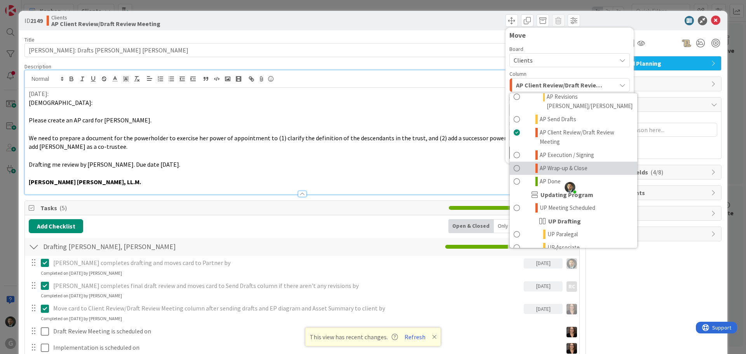
click at [554, 162] on link "AP Wrap-up & Close" at bounding box center [574, 168] width 128 height 13
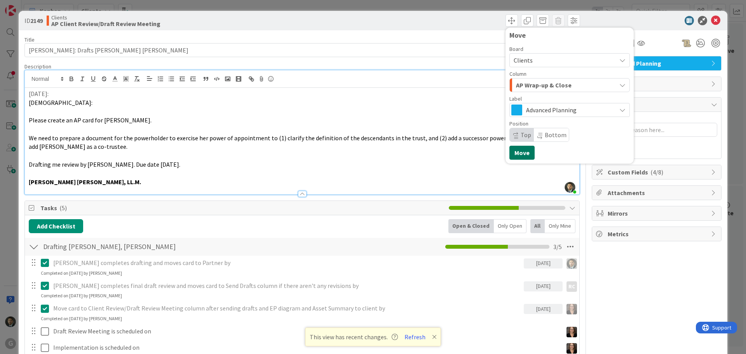
click at [519, 152] on button "Move" at bounding box center [522, 153] width 25 height 14
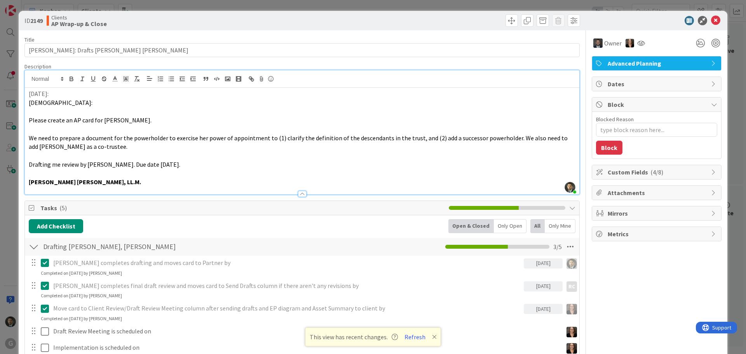
click at [479, 7] on div "ID 2149 Clients AP Wrap-up & Close Move Move Title 31 / 128 [PERSON_NAME]: Draf…" at bounding box center [373, 177] width 746 height 354
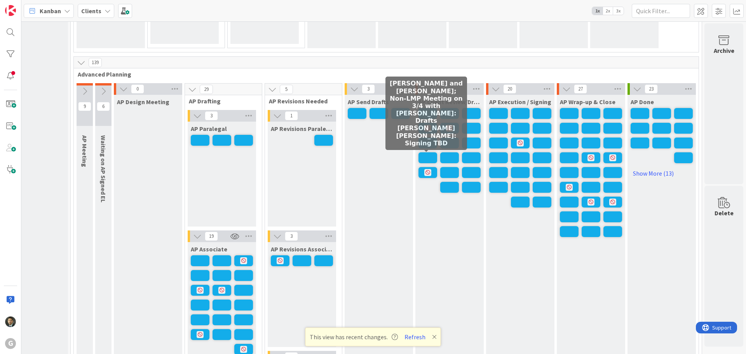
click at [428, 156] on span at bounding box center [428, 157] width 19 height 11
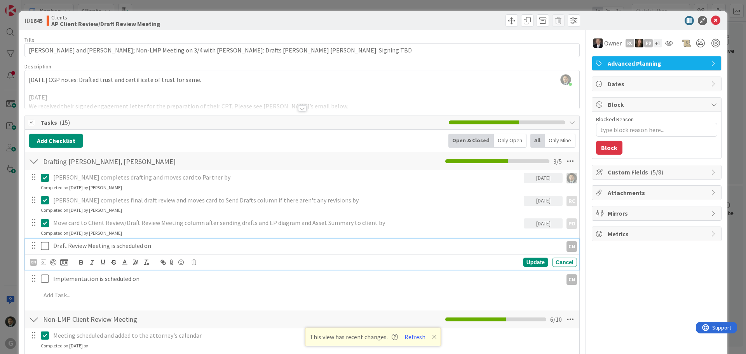
click at [169, 245] on p "Draft Review Meeting is scheduled on" at bounding box center [306, 245] width 507 height 9
click at [149, 246] on p "Draft Review Meeting is scheduled on" at bounding box center [306, 245] width 507 height 9
click at [327, 7] on div "ID 1645 Clients AP Client Review/Draft Review Meeting Title 97 / 128 [PERSON_NA…" at bounding box center [373, 177] width 746 height 354
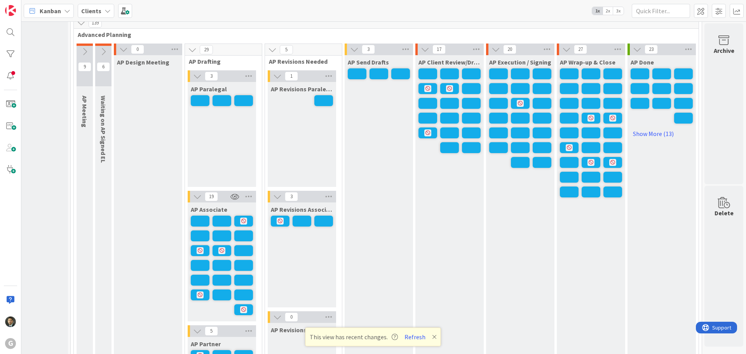
scroll to position [577, 26]
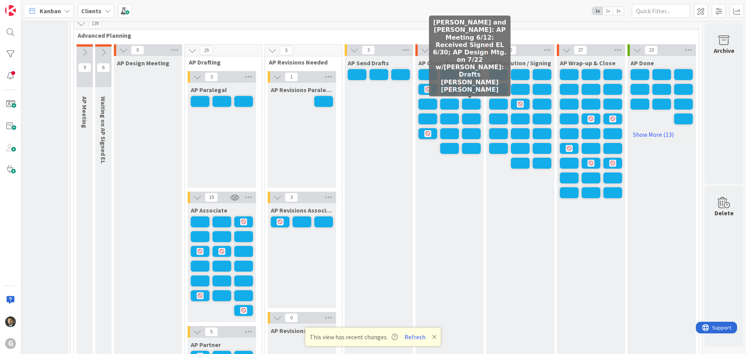
click at [468, 101] on span at bounding box center [471, 104] width 19 height 11
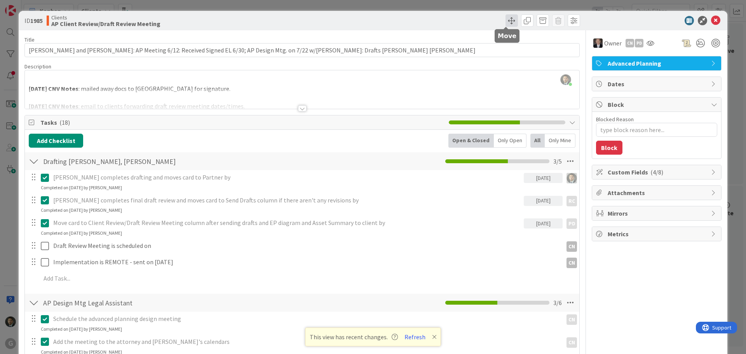
click at [510, 22] on span at bounding box center [512, 20] width 12 height 12
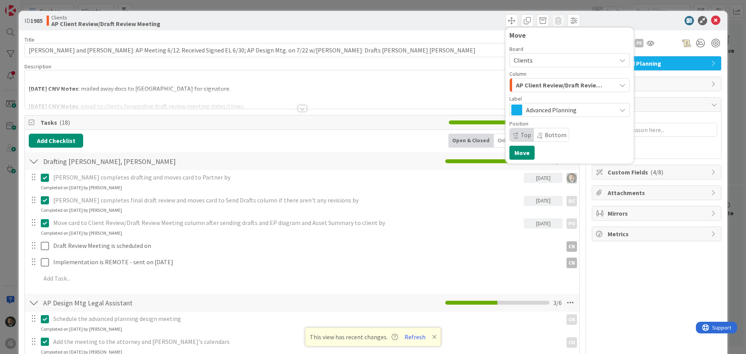
click at [543, 82] on span "AP Client Review/Draft Review Meeting" at bounding box center [560, 85] width 89 height 10
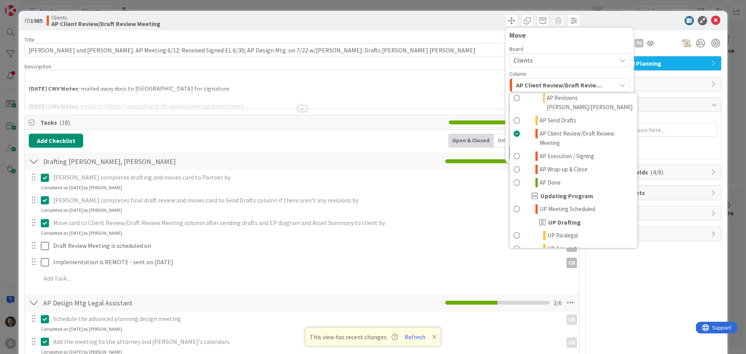
scroll to position [466, 0]
click at [559, 150] on span "AP Execution / Signing" at bounding box center [567, 154] width 54 height 9
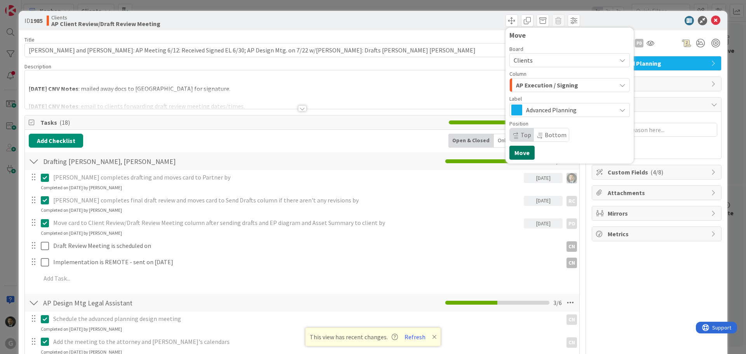
click at [514, 152] on button "Move" at bounding box center [522, 153] width 25 height 14
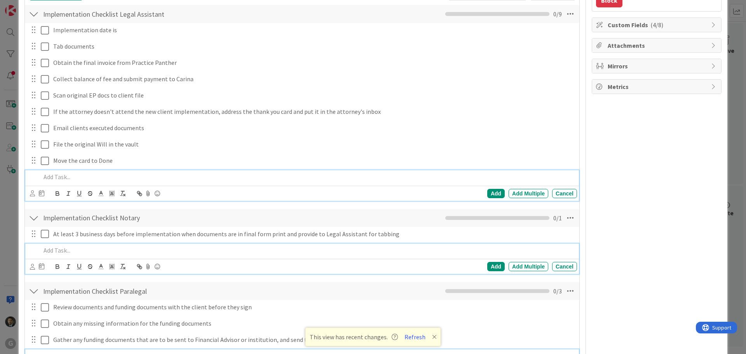
click at [393, 7] on div "Implementation Checklist Legal Assistant Checklist Name 40 / 64 Implementation …" at bounding box center [302, 14] width 555 height 18
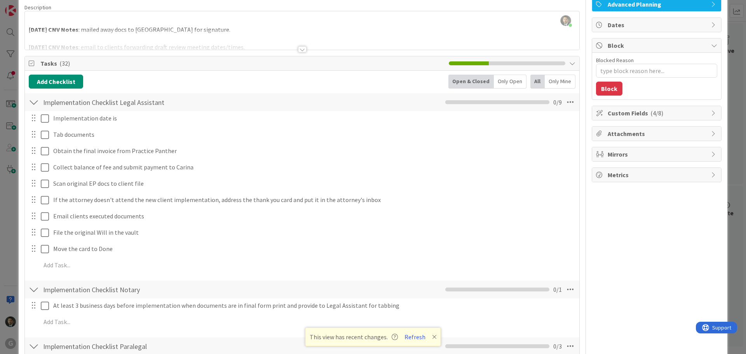
scroll to position [0, 0]
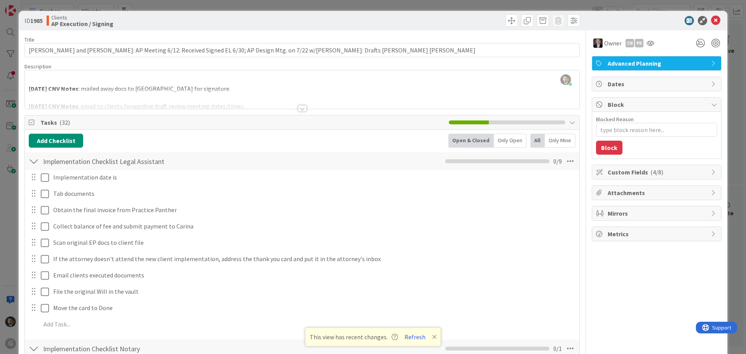
click at [399, 5] on div "ID 1985 Clients AP Execution / Signing Move Move Title 120 / 128 [PERSON_NAME] …" at bounding box center [373, 177] width 746 height 354
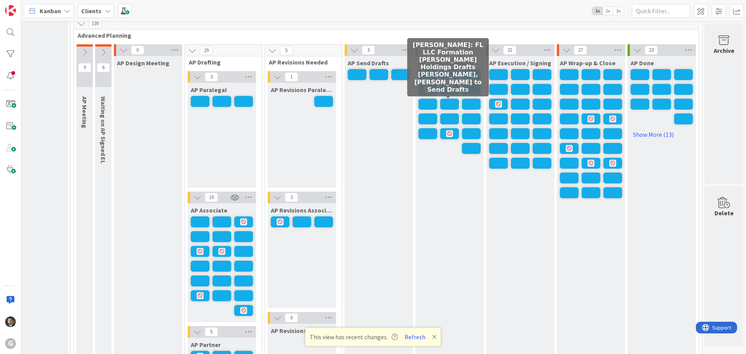
click at [454, 105] on span at bounding box center [449, 104] width 19 height 11
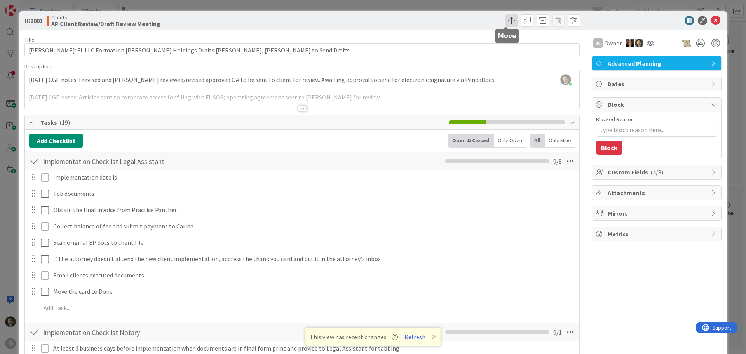
click at [507, 21] on span at bounding box center [512, 20] width 12 height 12
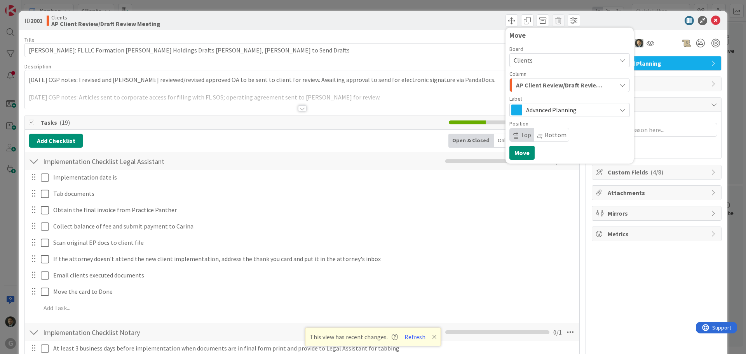
click at [535, 86] on span "AP Client Review/Draft Review Meeting" at bounding box center [560, 85] width 89 height 10
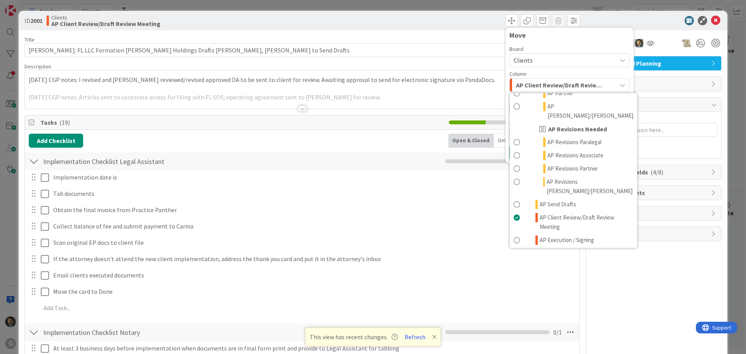
scroll to position [389, 0]
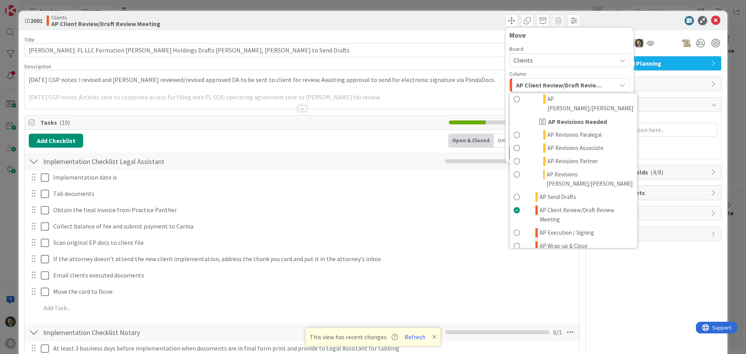
click at [570, 253] on link "AP Done" at bounding box center [574, 259] width 128 height 13
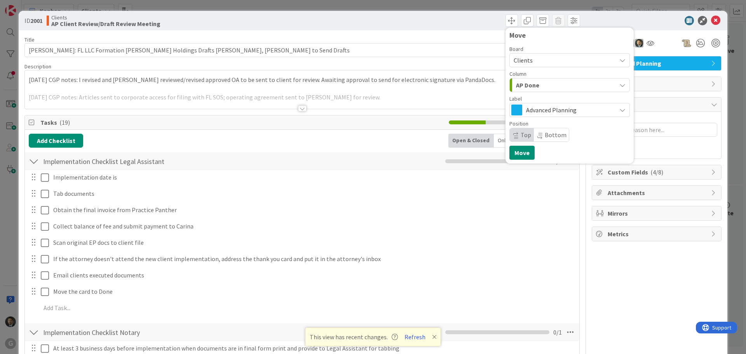
click at [557, 83] on div "AP Done" at bounding box center [565, 85] width 102 height 12
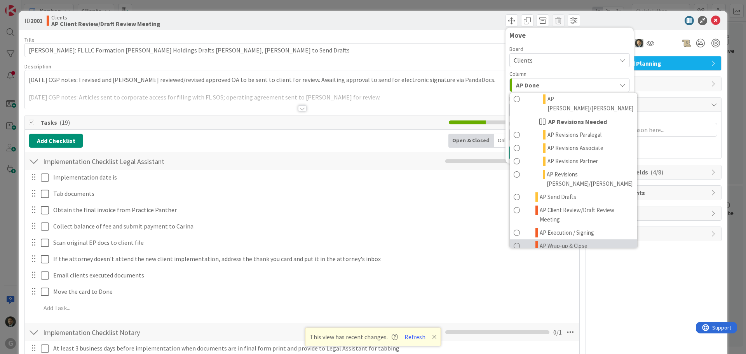
click at [561, 241] on span "AP Wrap-up & Close" at bounding box center [564, 245] width 48 height 9
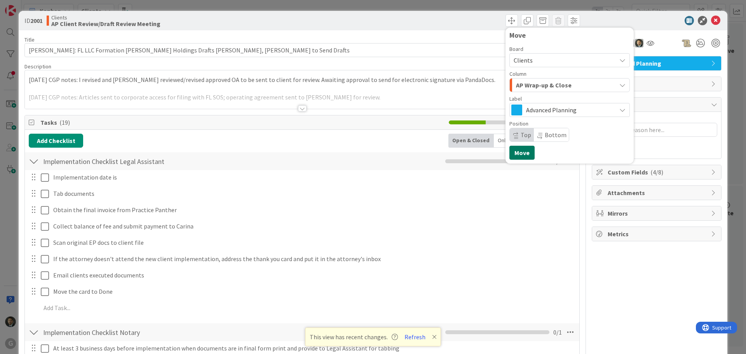
click at [519, 150] on button "Move" at bounding box center [522, 153] width 25 height 14
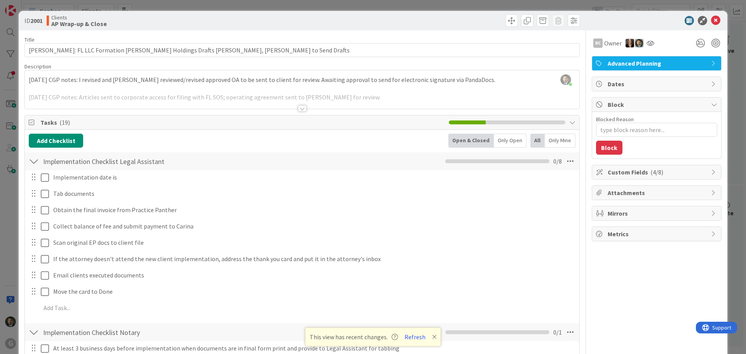
click at [456, 5] on div "ID 2001 Clients AP Wrap-up & Close Move Move Title 91 / 128 [PERSON_NAME]: FL L…" at bounding box center [373, 177] width 746 height 354
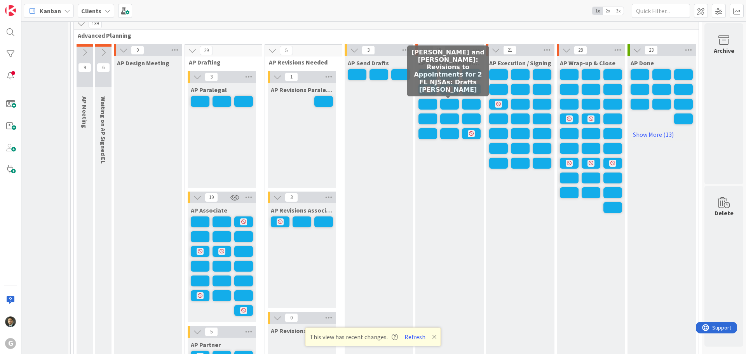
click at [444, 105] on span at bounding box center [449, 104] width 19 height 11
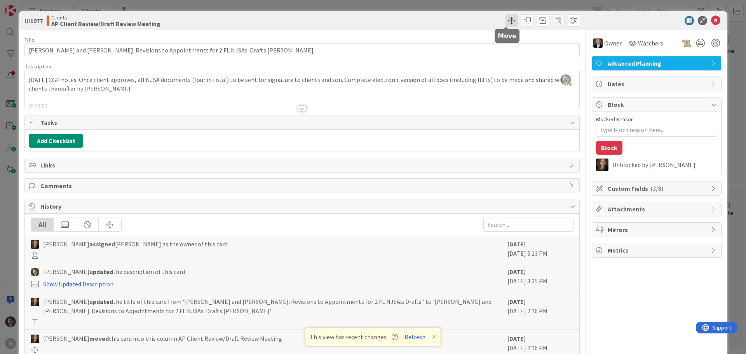
click at [506, 23] on span at bounding box center [512, 20] width 12 height 12
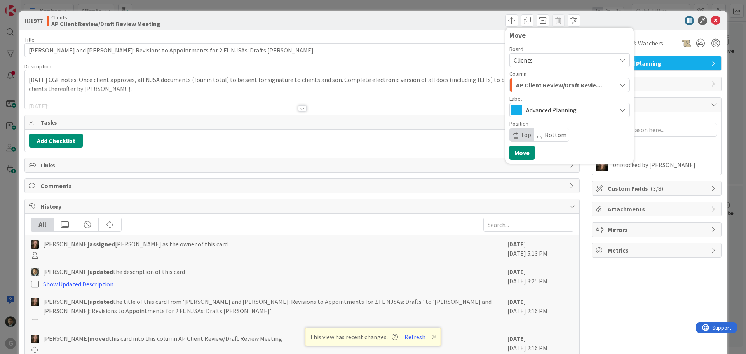
click at [549, 87] on span "AP Client Review/Draft Review Meeting" at bounding box center [560, 85] width 89 height 10
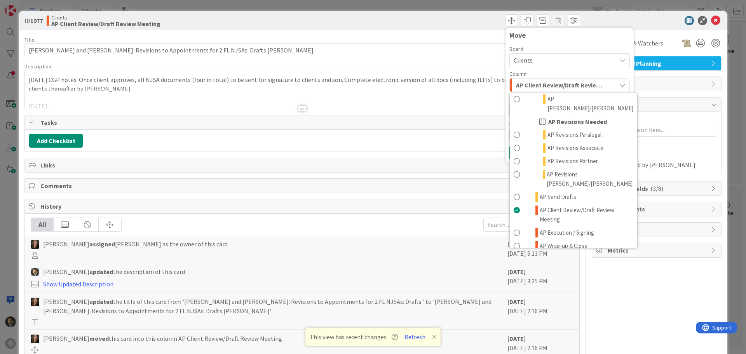
scroll to position [428, 0]
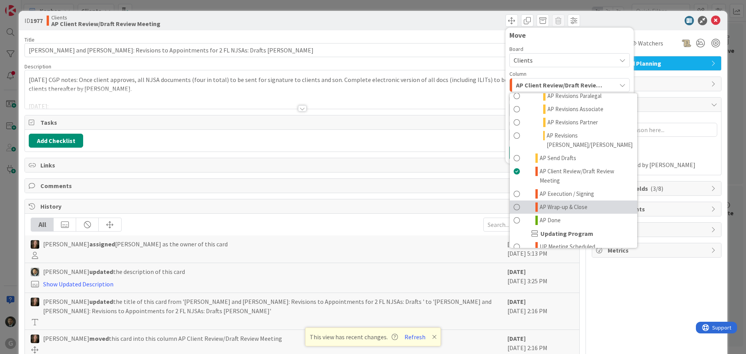
click at [576, 203] on span "AP Wrap-up & Close" at bounding box center [564, 207] width 48 height 9
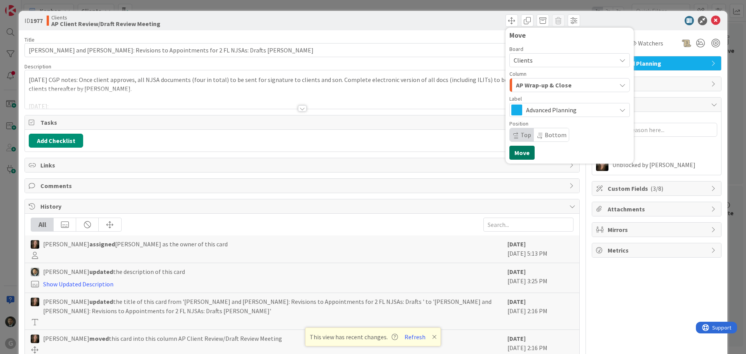
click at [515, 152] on button "Move" at bounding box center [522, 153] width 25 height 14
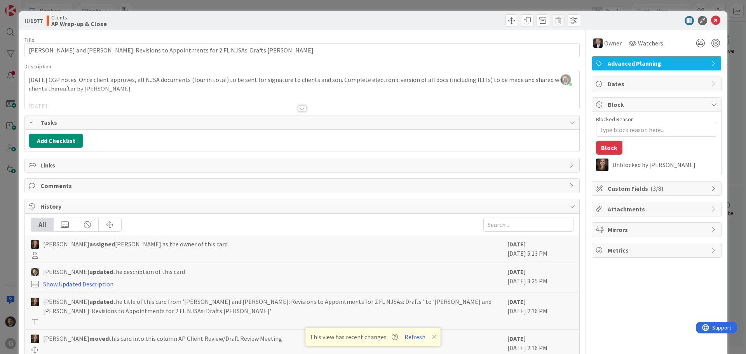
click at [384, 7] on div "ID 1977 Clients AP Wrap-up & Close Move Move Title 85 / 128 [PERSON_NAME] and […" at bounding box center [373, 177] width 746 height 354
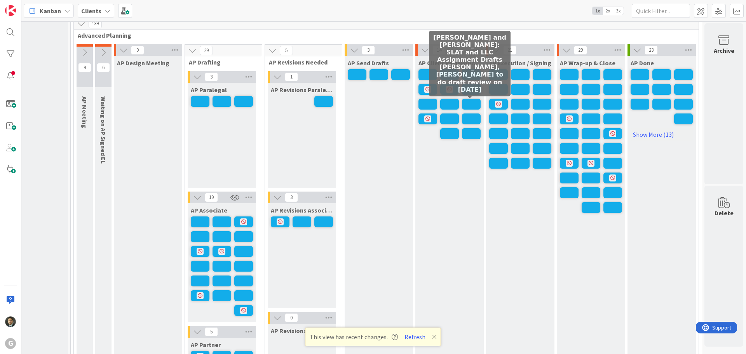
click at [465, 101] on span at bounding box center [471, 104] width 19 height 11
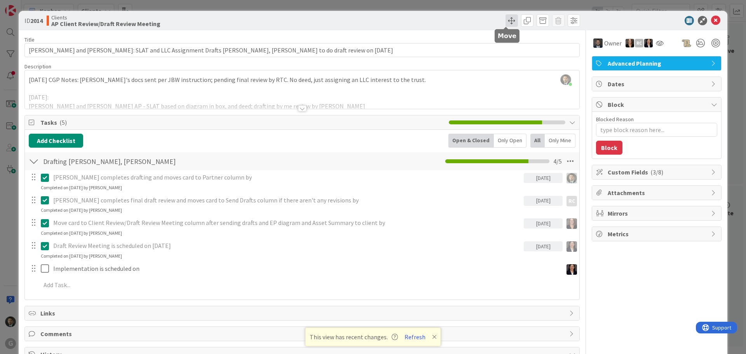
click at [506, 19] on span at bounding box center [512, 20] width 12 height 12
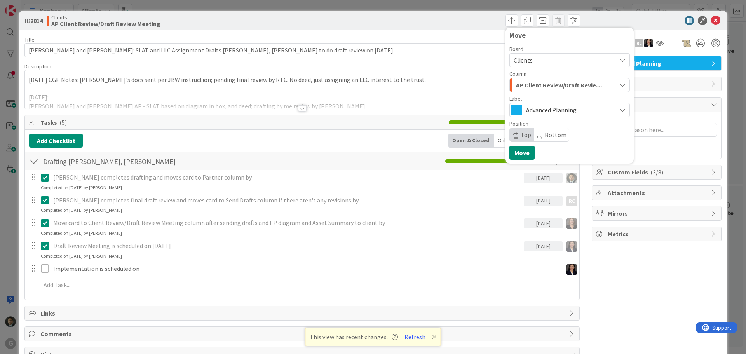
click at [543, 88] on span "AP Client Review/Draft Review Meeting" at bounding box center [560, 85] width 89 height 10
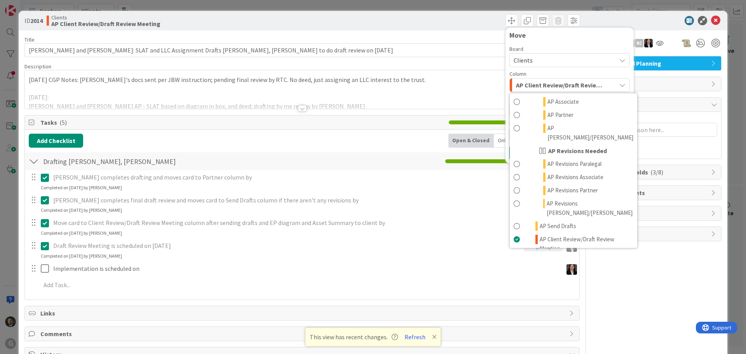
scroll to position [389, 0]
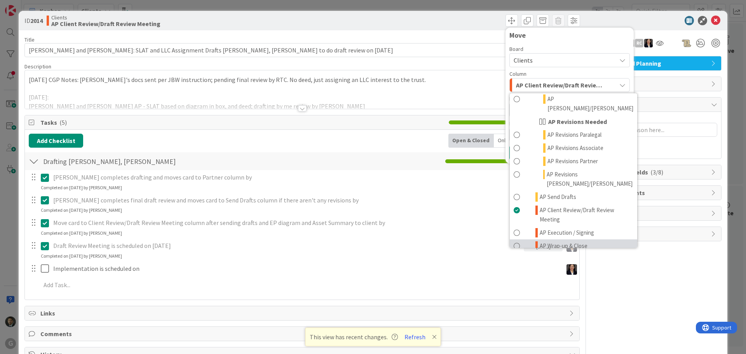
click at [571, 241] on span "AP Wrap-up & Close" at bounding box center [564, 245] width 48 height 9
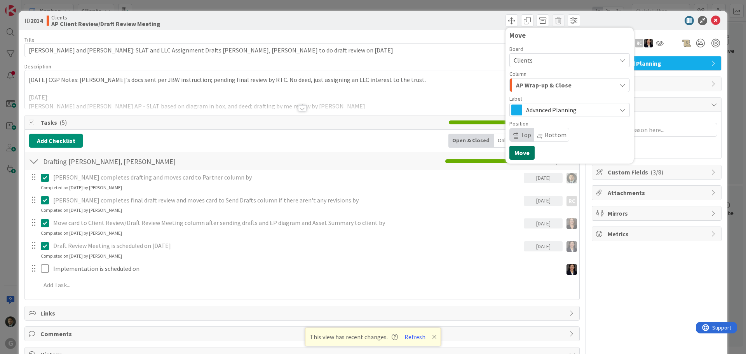
click at [522, 152] on button "Move" at bounding box center [522, 153] width 25 height 14
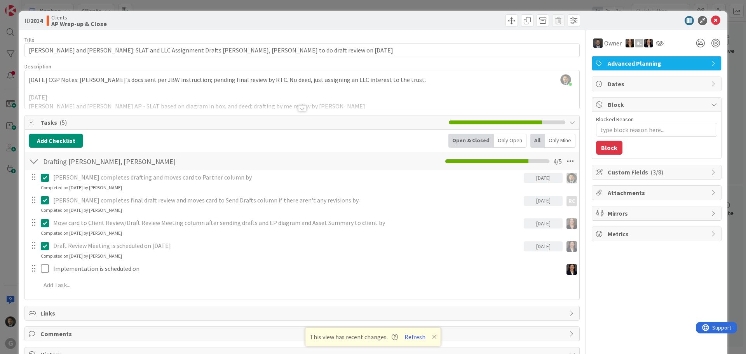
click at [484, 6] on div "ID 2014 Clients AP Wrap-up & Close Move Move Title 107 / 128 [PERSON_NAME] and …" at bounding box center [373, 177] width 746 height 354
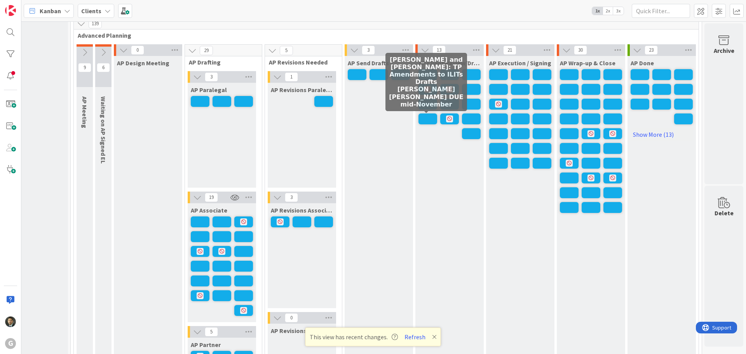
click at [423, 117] on span at bounding box center [428, 119] width 19 height 11
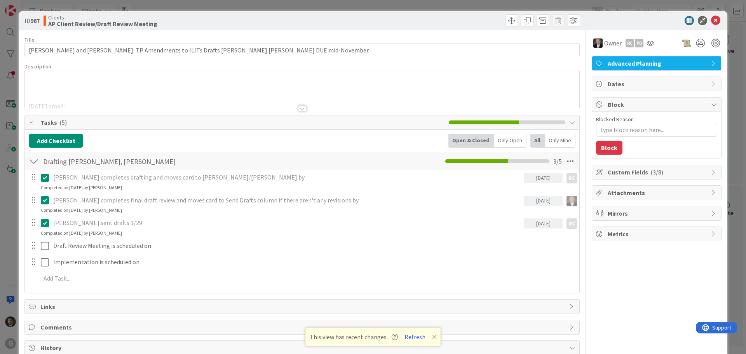
click at [302, 107] on div at bounding box center [302, 108] width 9 height 6
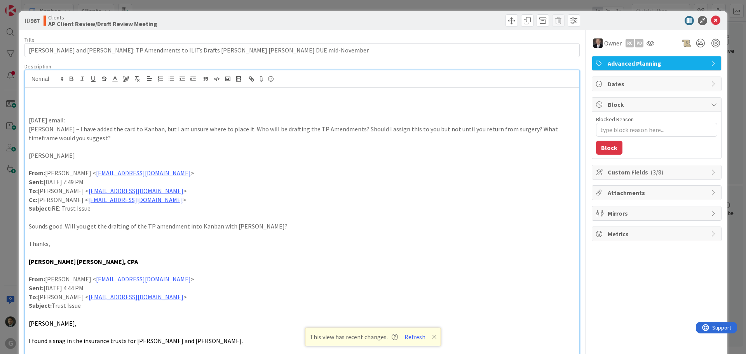
click at [343, 3] on div "ID 967 Clients AP Client Review/Draft Review Meeting Title 84 / 128 [PERSON_NAM…" at bounding box center [373, 177] width 746 height 354
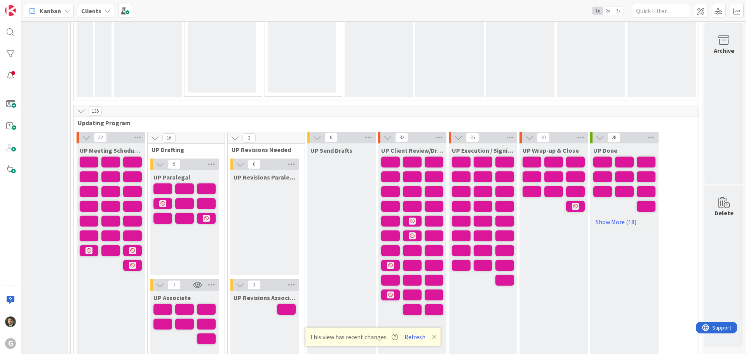
scroll to position [1121, 26]
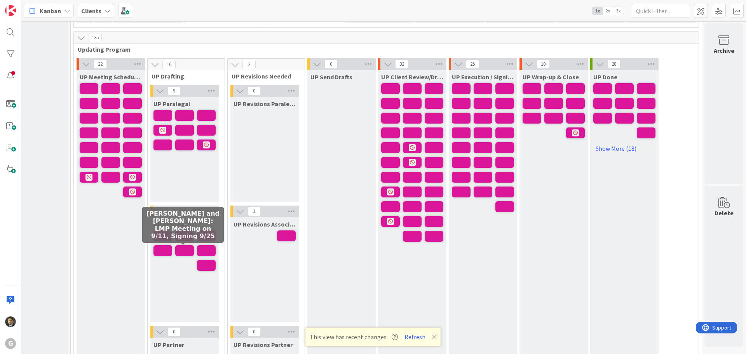
click at [183, 250] on span at bounding box center [184, 250] width 19 height 11
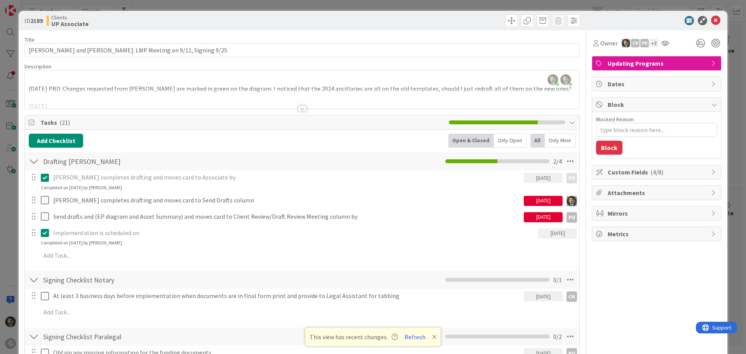
click at [300, 107] on div at bounding box center [302, 108] width 9 height 6
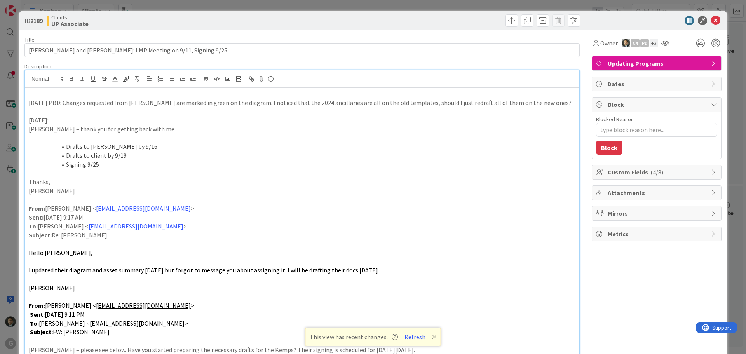
click at [347, 6] on div "ID 2189 Clients UP Associate Title 56 / 128 [PERSON_NAME] and [PERSON_NAME]: LM…" at bounding box center [373, 177] width 746 height 354
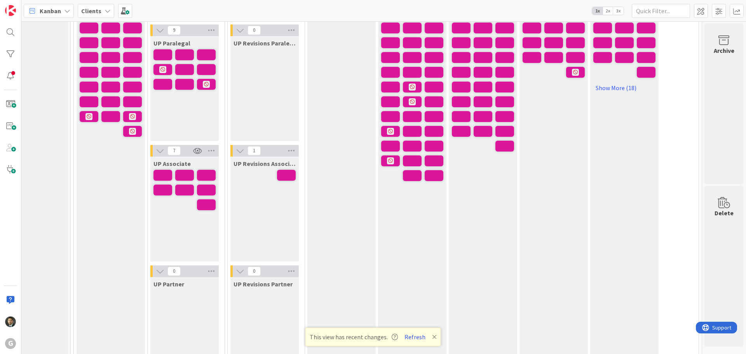
scroll to position [1121, 26]
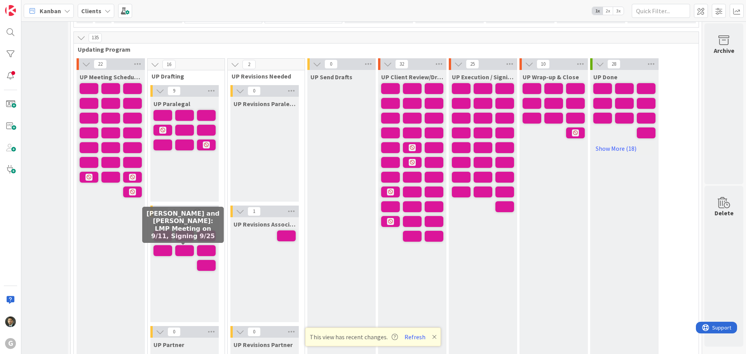
click at [185, 252] on span at bounding box center [184, 250] width 19 height 11
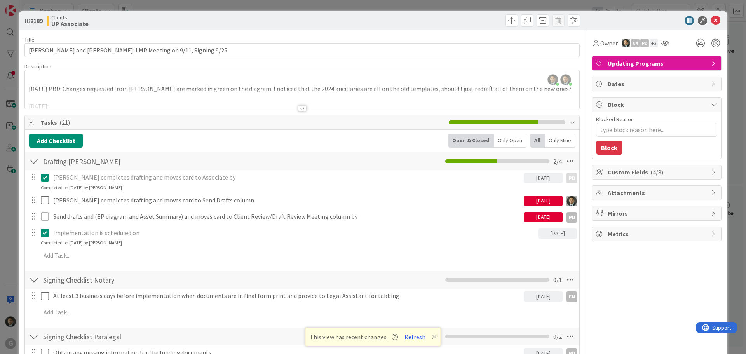
click at [56, 78] on div "[PERSON_NAME] just joined [PERSON_NAME] joined 5 hrs 58 m ago [DATE] PBD: Chang…" at bounding box center [302, 89] width 555 height 38
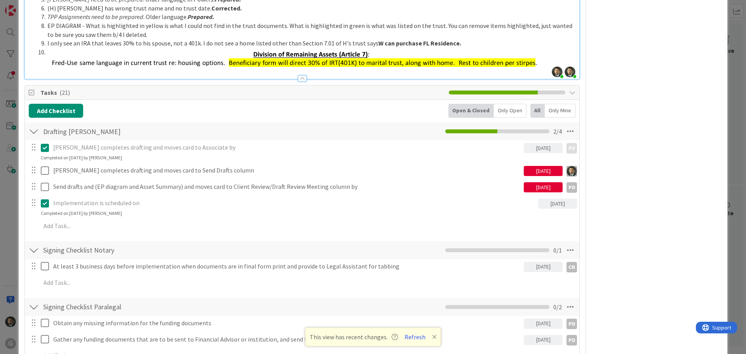
scroll to position [700, 0]
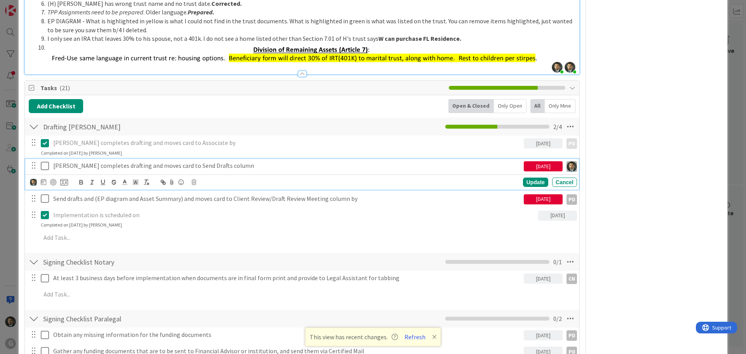
click at [159, 160] on div "[PERSON_NAME] completes drafting and moves card to Send Drafts column" at bounding box center [287, 166] width 474 height 14
click at [195, 180] on icon at bounding box center [194, 182] width 5 height 5
click at [206, 216] on div "Delete" at bounding box center [213, 215] width 29 height 14
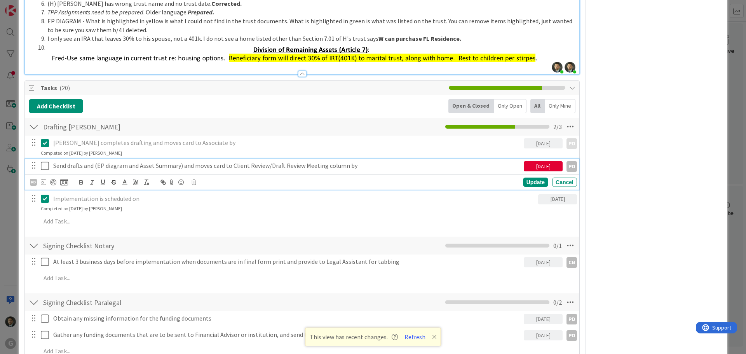
click at [201, 164] on p "Send drafts and (EP diagram and Asset Summary) and moves card to Client Review/…" at bounding box center [287, 165] width 468 height 9
click at [195, 183] on icon at bounding box center [194, 182] width 5 height 5
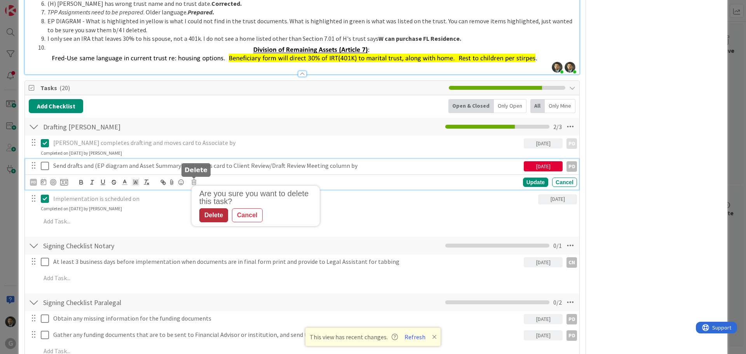
click at [210, 212] on div "Delete" at bounding box center [213, 215] width 29 height 14
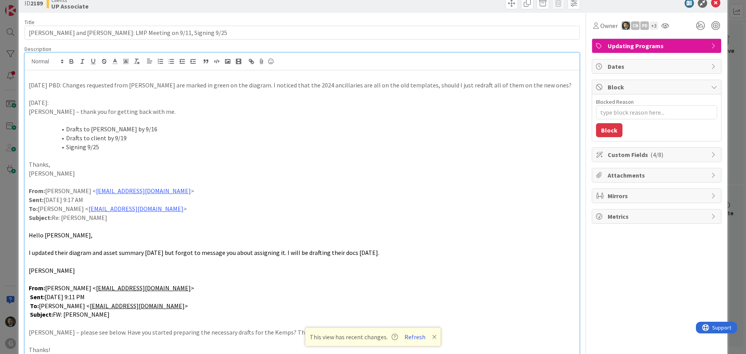
scroll to position [0, 0]
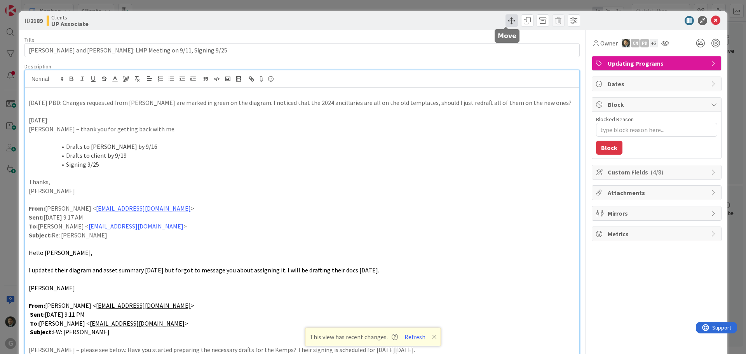
click at [506, 19] on span at bounding box center [512, 20] width 12 height 12
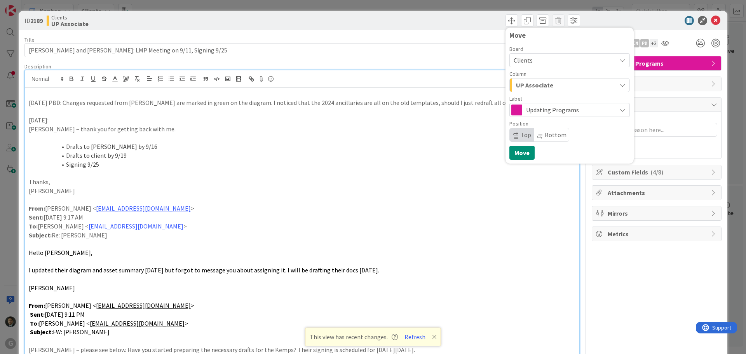
click at [543, 83] on span "UP Associate" at bounding box center [534, 85] width 37 height 10
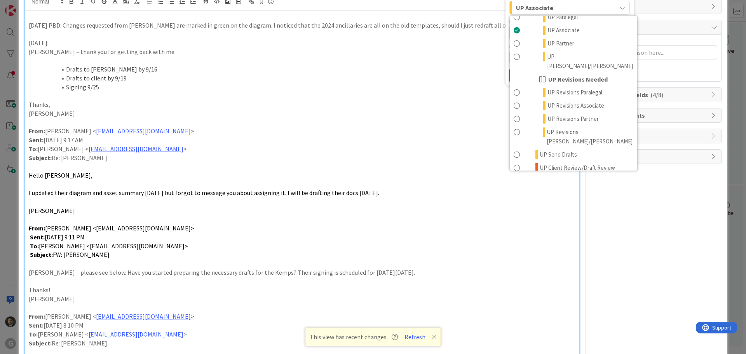
scroll to position [78, 0]
click at [559, 185] on span "UP Execution / Signing" at bounding box center [567, 189] width 55 height 9
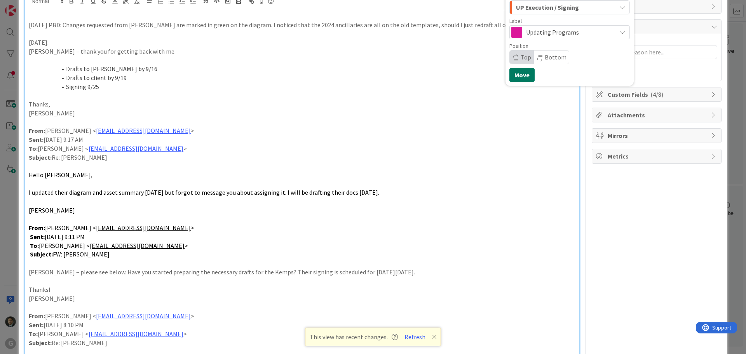
click at [517, 71] on button "Move" at bounding box center [522, 75] width 25 height 14
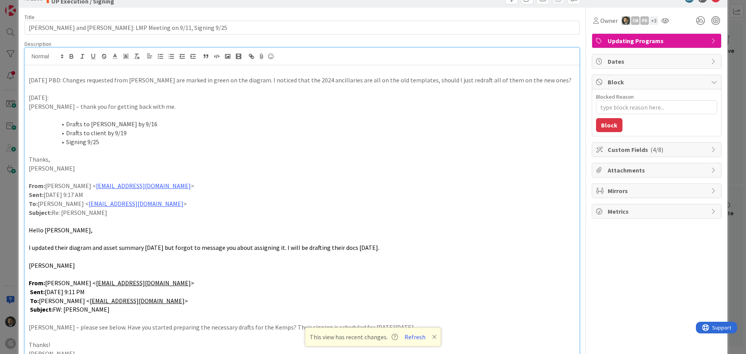
scroll to position [0, 0]
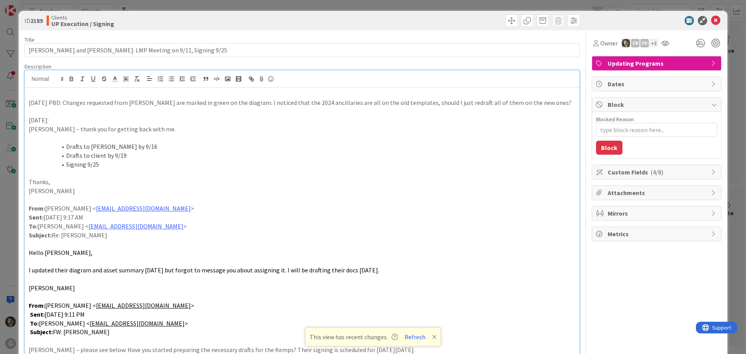
click at [351, 0] on div "ID 2189 Clients UP Execution / Signing Move Move Title 56 / 128 [PERSON_NAME] a…" at bounding box center [373, 177] width 746 height 354
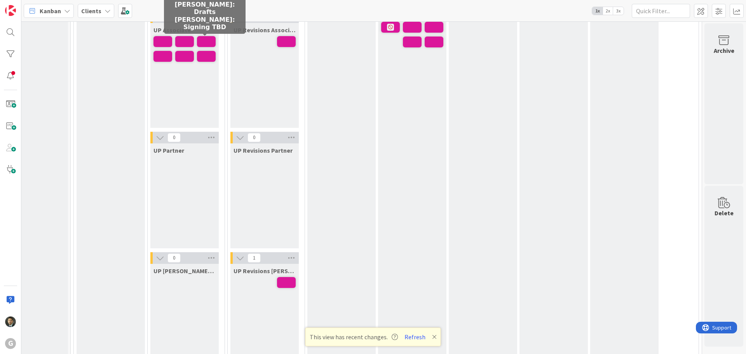
click at [201, 40] on span at bounding box center [206, 41] width 19 height 11
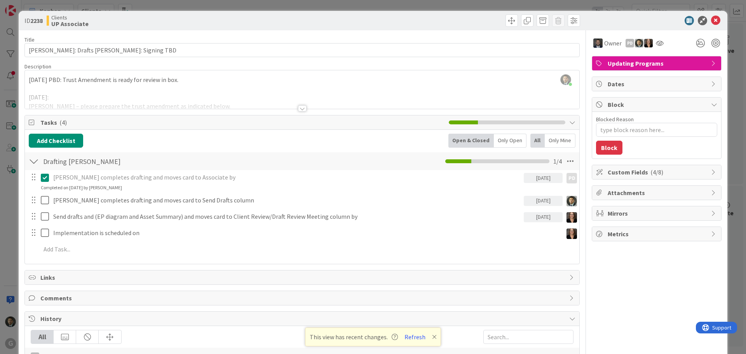
click at [244, 6] on div "ID 2238 Clients UP Associate Title 46 / 128 [PERSON_NAME]: Drafts [PERSON_NAME]…" at bounding box center [373, 177] width 746 height 354
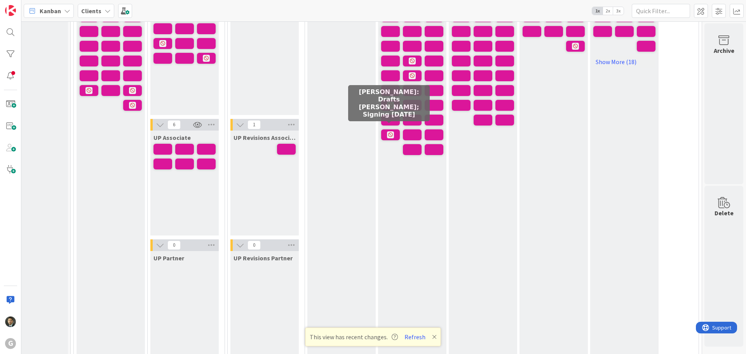
scroll to position [1199, 26]
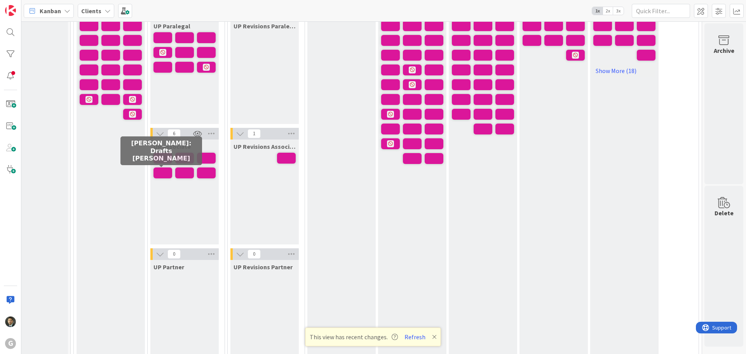
click at [164, 169] on span at bounding box center [163, 173] width 19 height 11
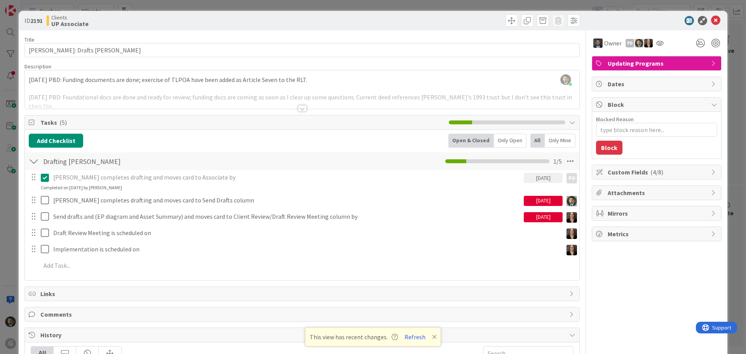
click at [298, 106] on div at bounding box center [302, 108] width 9 height 6
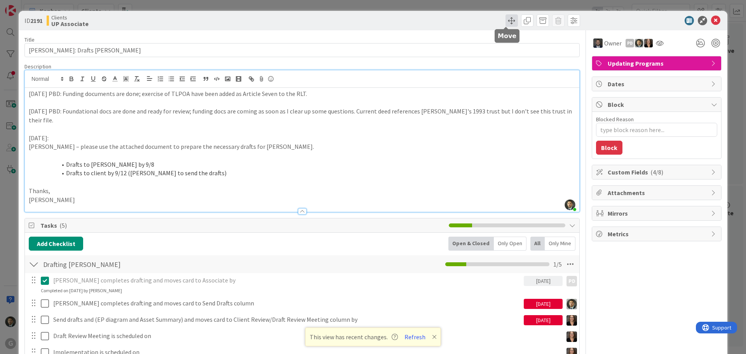
click at [506, 16] on span at bounding box center [512, 20] width 12 height 12
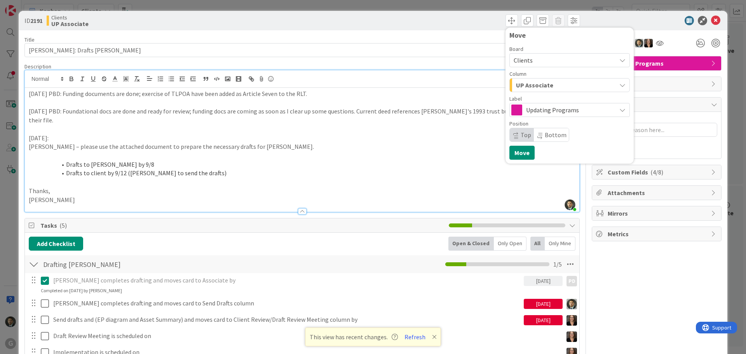
click at [535, 81] on span "UP Associate" at bounding box center [534, 85] width 37 height 10
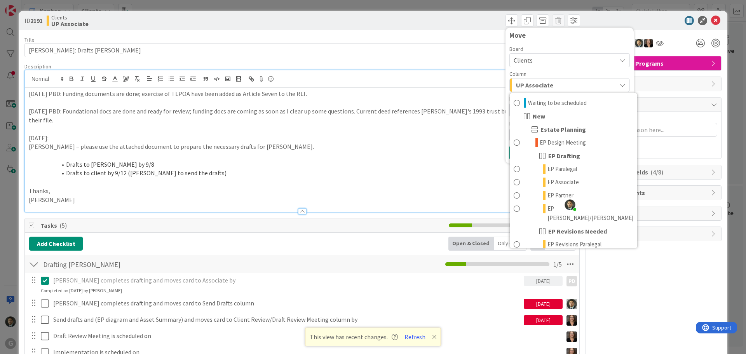
click at [443, 7] on div "ID 2191 Clients UP Associate Move Board Clients Column UP Associate Waiting to …" at bounding box center [373, 177] width 746 height 354
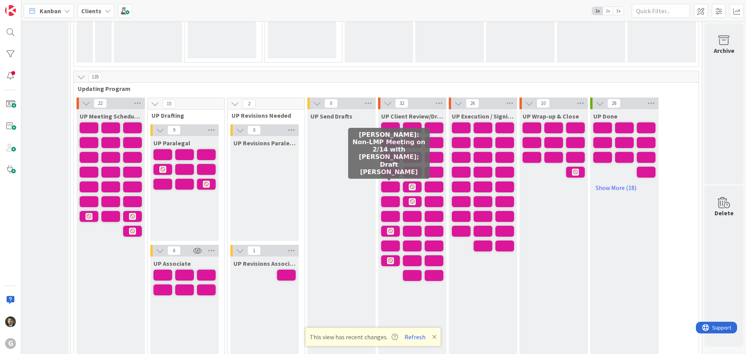
scroll to position [1082, 26]
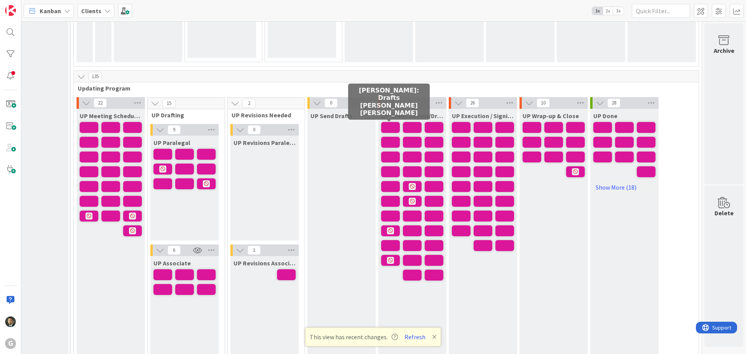
click at [393, 124] on span at bounding box center [390, 127] width 19 height 11
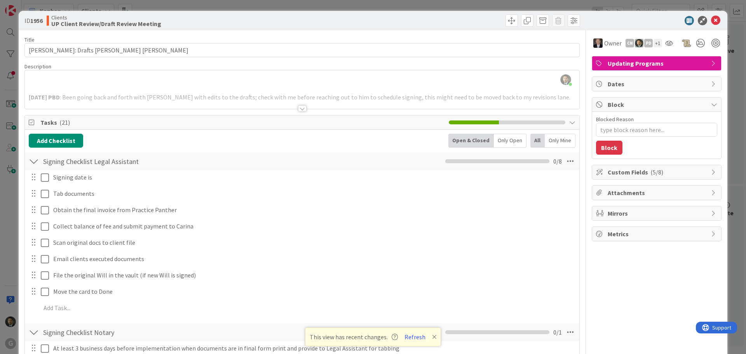
click at [381, 2] on div "ID 1956 Clients UP Client Review/Draft Review Meeting Title 34 / 128 [PERSON_NA…" at bounding box center [373, 177] width 746 height 354
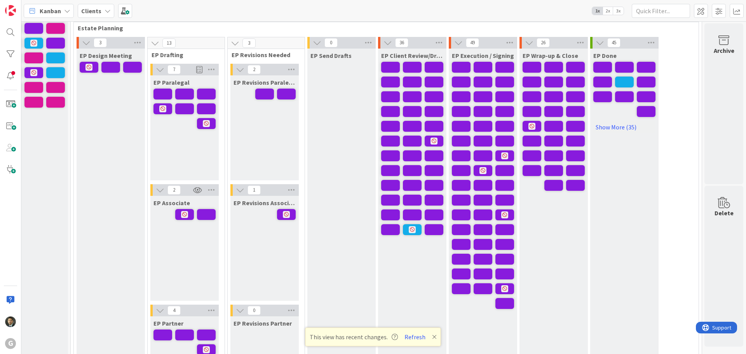
scroll to position [0, 26]
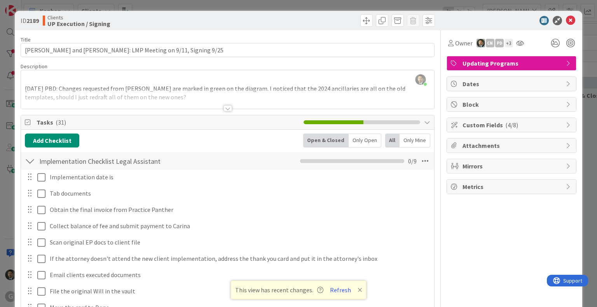
scroll to position [276, 0]
